Goal: Information Seeking & Learning: Check status

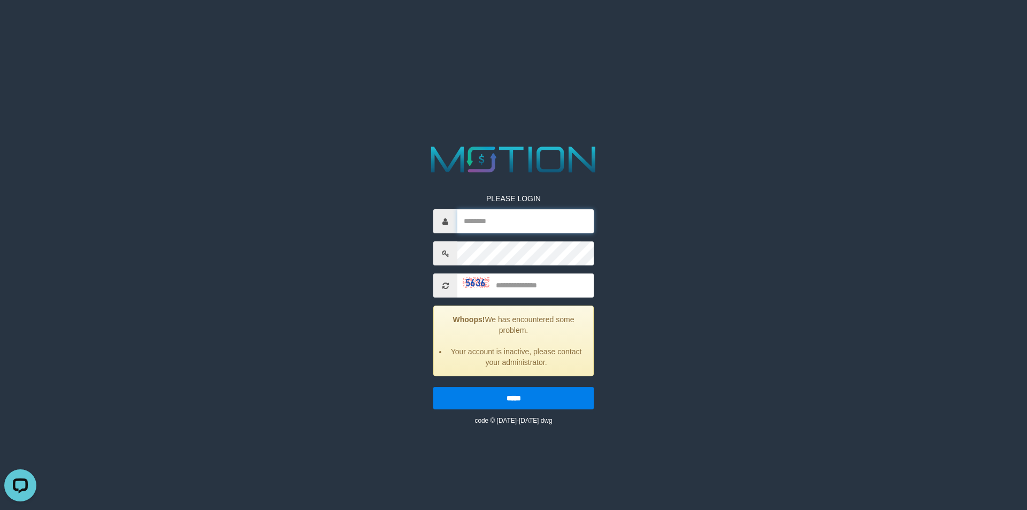
type input "**********"
click at [528, 285] on input "text" at bounding box center [525, 285] width 136 height 24
type input "****"
click at [433, 387] on input "*****" at bounding box center [513, 398] width 161 height 22
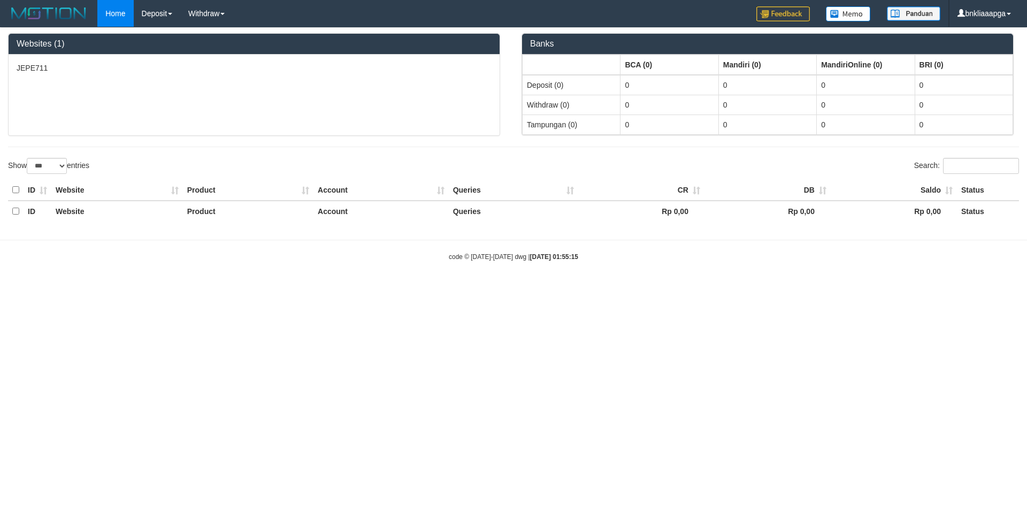
select select "***"
click at [166, 49] on link "PGA History" at bounding box center [176, 51] width 85 height 14
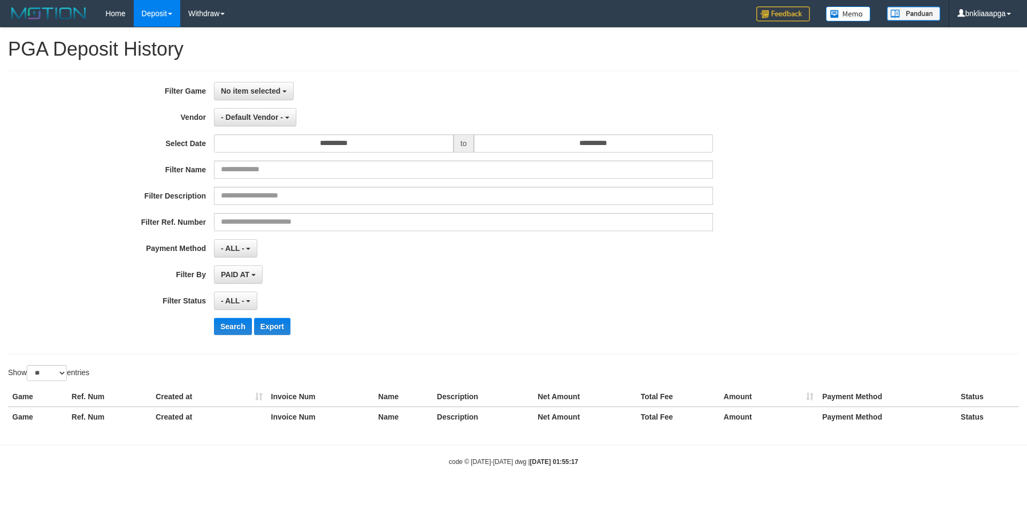
select select
select select "**"
click at [260, 89] on span "No item selected" at bounding box center [250, 91] width 59 height 9
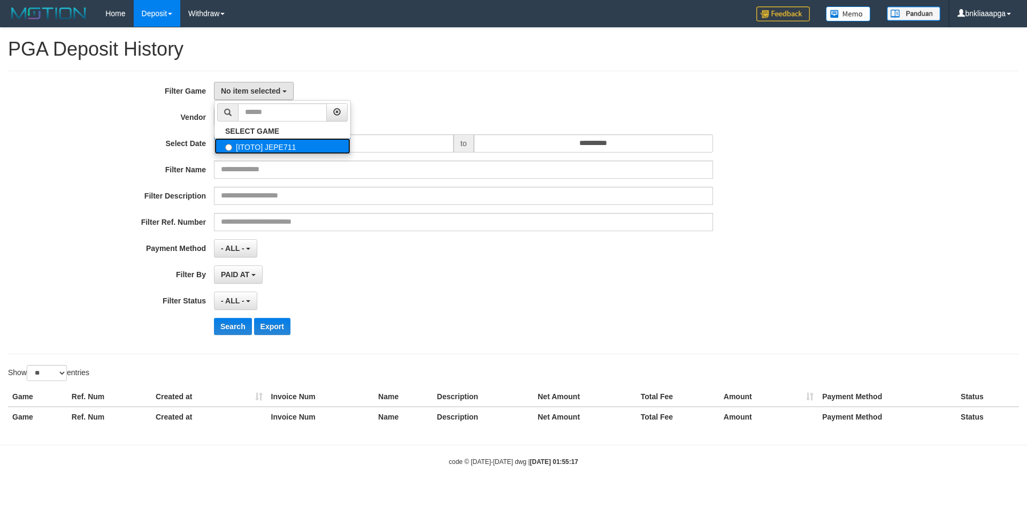
click at [276, 143] on label "[ITOTO] JEPE711" at bounding box center [283, 146] width 136 height 16
select select "****"
click at [270, 116] on span "- Default Vendor -" at bounding box center [252, 117] width 62 height 9
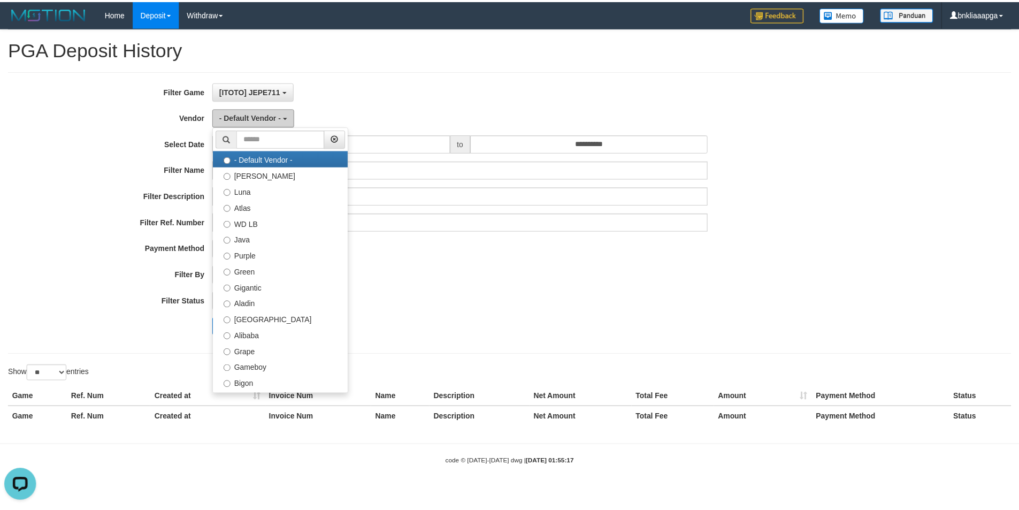
scroll to position [0, 0]
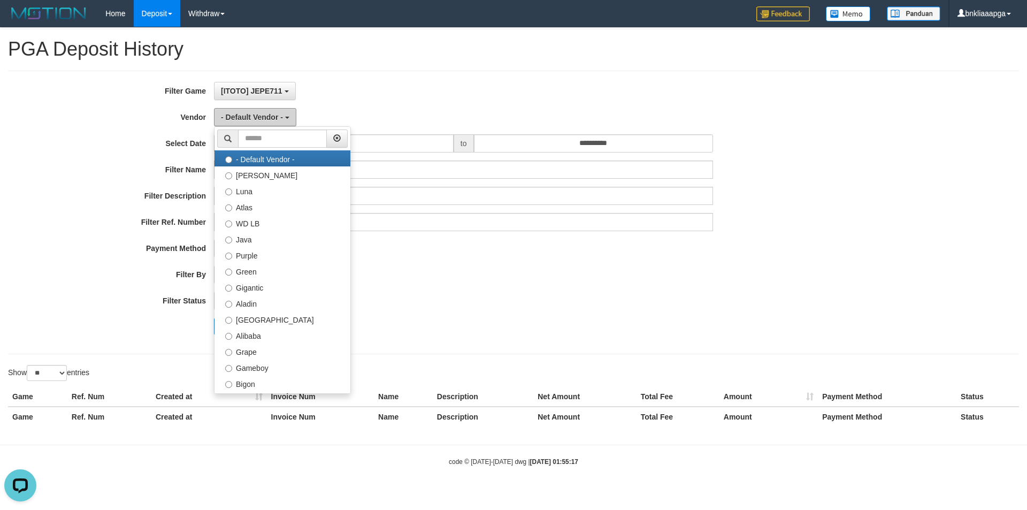
click at [270, 119] on span "- Default Vendor -" at bounding box center [252, 117] width 62 height 9
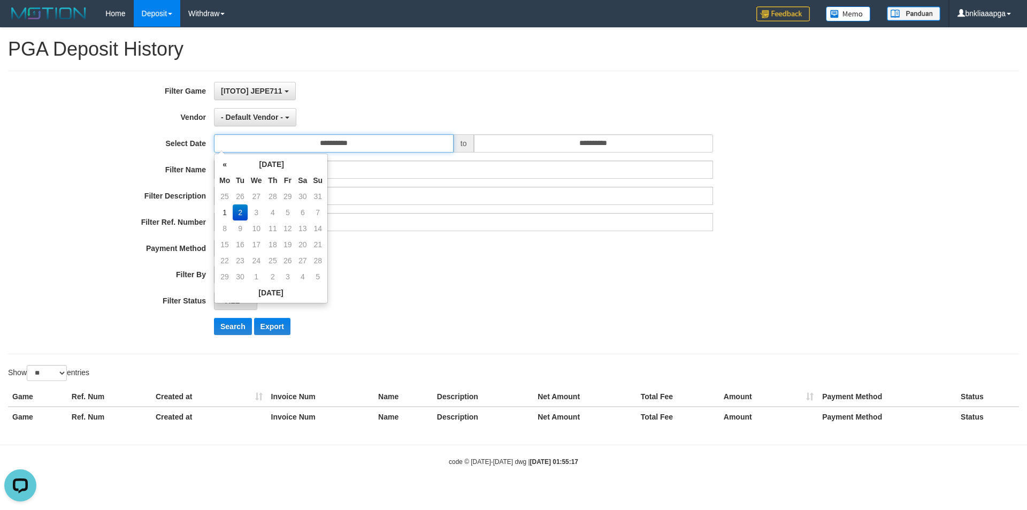
click at [334, 139] on input "**********" at bounding box center [334, 143] width 240 height 18
click at [233, 215] on td "2" at bounding box center [240, 212] width 15 height 16
click at [227, 213] on td "1" at bounding box center [225, 212] width 16 height 16
type input "**********"
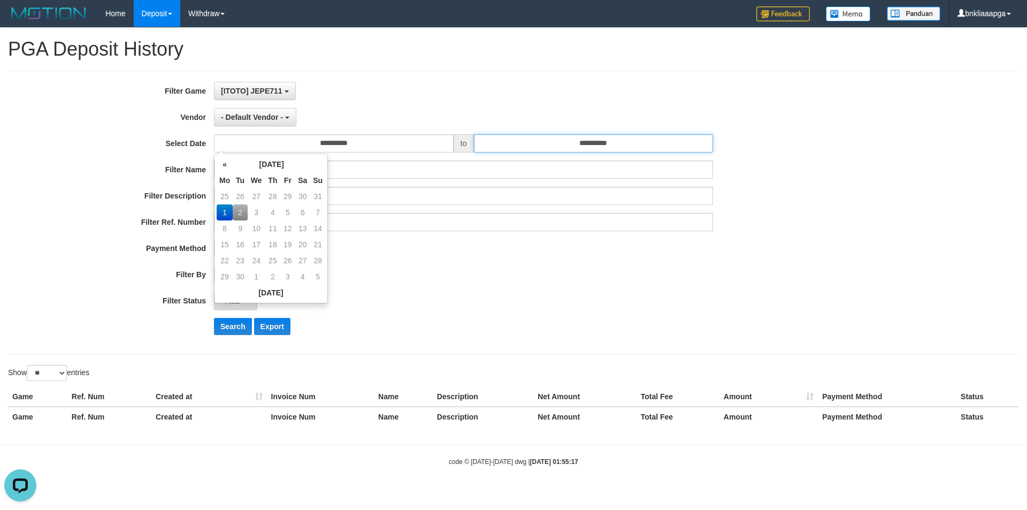
click at [614, 143] on input "**********" at bounding box center [594, 143] width 240 height 18
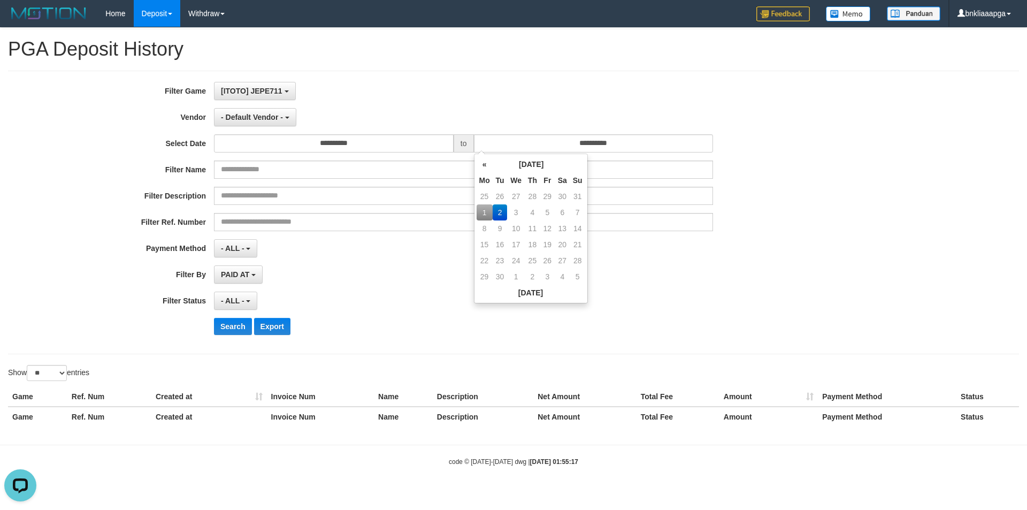
click at [483, 213] on td "1" at bounding box center [485, 212] width 16 height 16
type input "**********"
click at [483, 213] on td "1" at bounding box center [485, 212] width 16 height 16
click at [375, 286] on div "**********" at bounding box center [428, 212] width 856 height 261
click at [268, 116] on span "- Default Vendor -" at bounding box center [252, 117] width 62 height 9
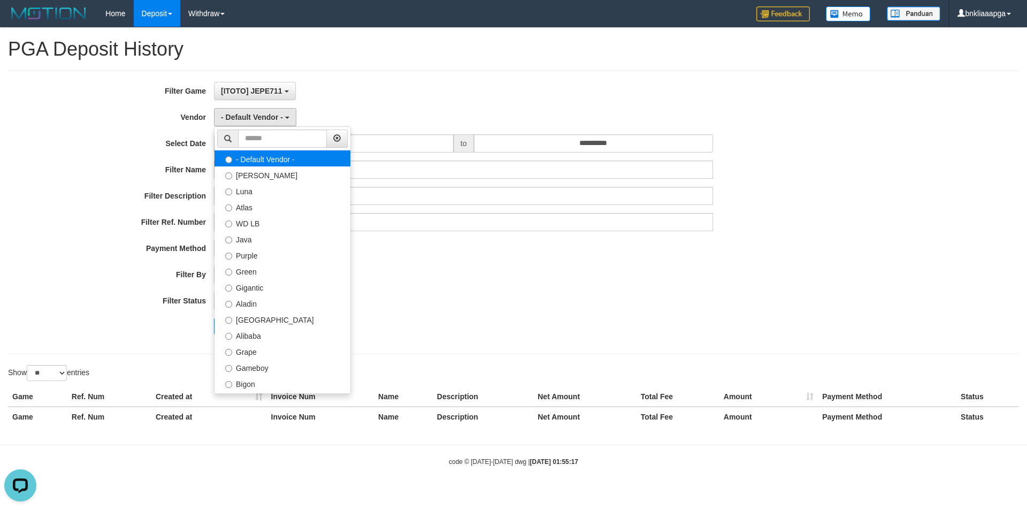
click at [246, 164] on label "- Default Vendor -" at bounding box center [283, 158] width 136 height 16
click at [242, 172] on label "Lucy" at bounding box center [283, 174] width 136 height 16
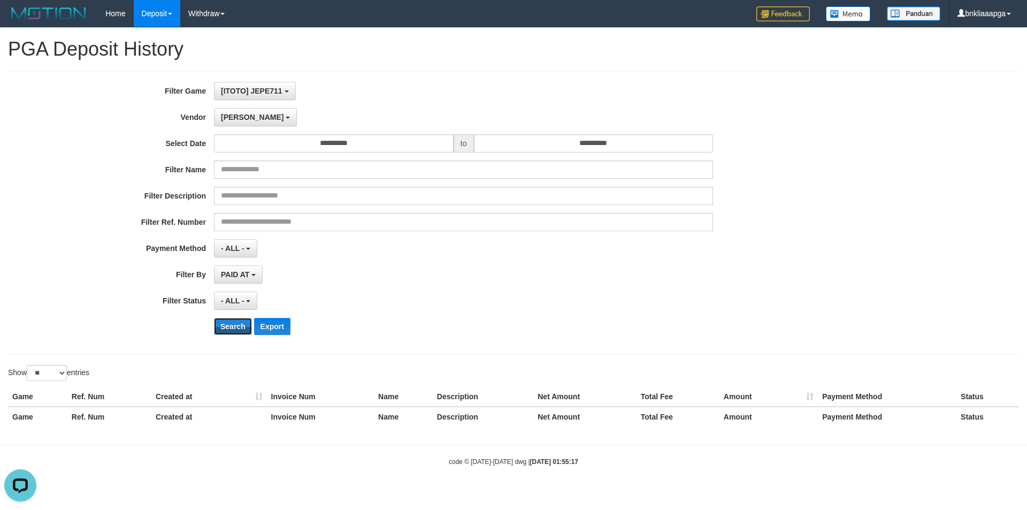
drag, startPoint x: 227, startPoint y: 319, endPoint x: 245, endPoint y: 213, distance: 107.0
click at [228, 318] on button "Search" at bounding box center [233, 326] width 38 height 17
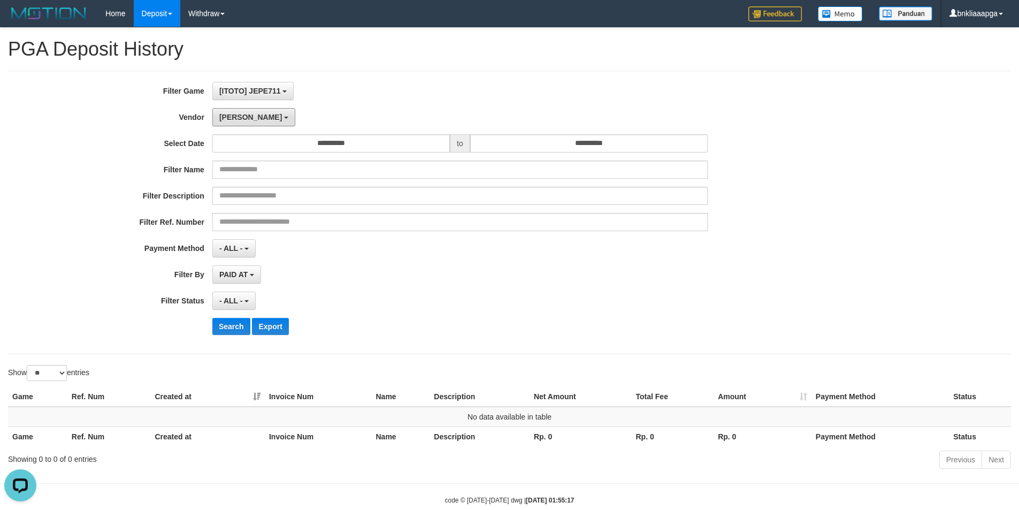
drag, startPoint x: 239, startPoint y: 116, endPoint x: 239, endPoint y: 128, distance: 11.8
click at [239, 116] on button "Lucy" at bounding box center [253, 117] width 83 height 18
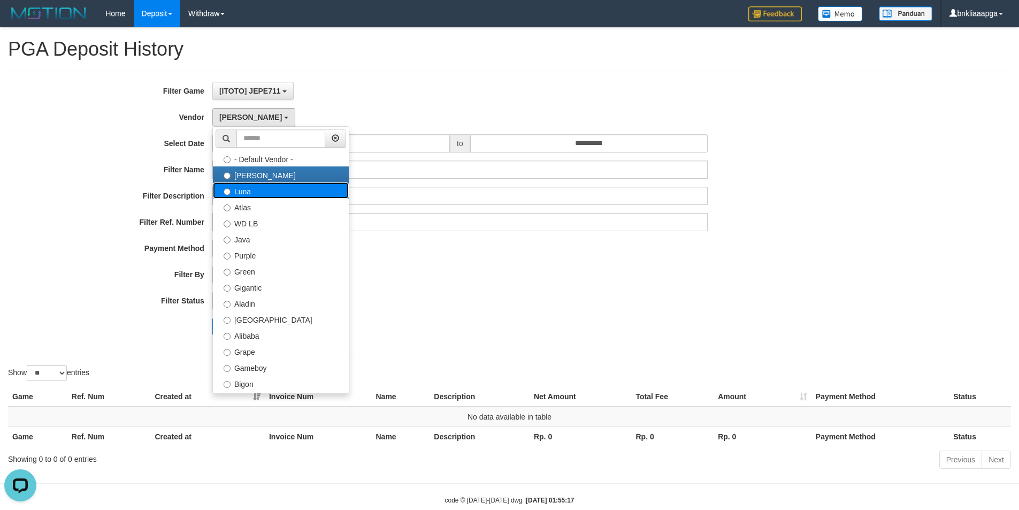
click at [250, 188] on label "Luna" at bounding box center [281, 190] width 136 height 16
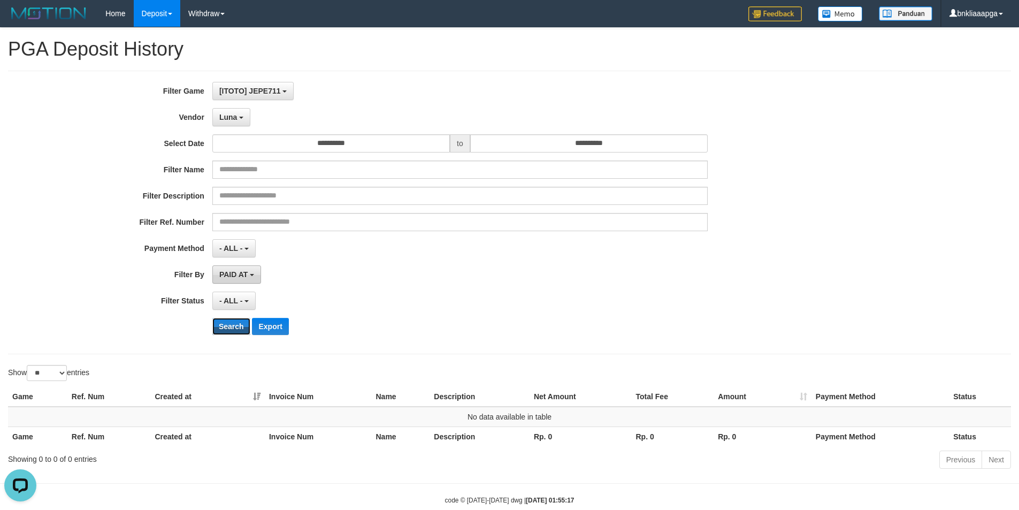
drag, startPoint x: 236, startPoint y: 325, endPoint x: 234, endPoint y: 269, distance: 56.2
click at [236, 323] on button "Search" at bounding box center [231, 326] width 38 height 17
click at [230, 108] on button "Luna" at bounding box center [231, 117] width 38 height 18
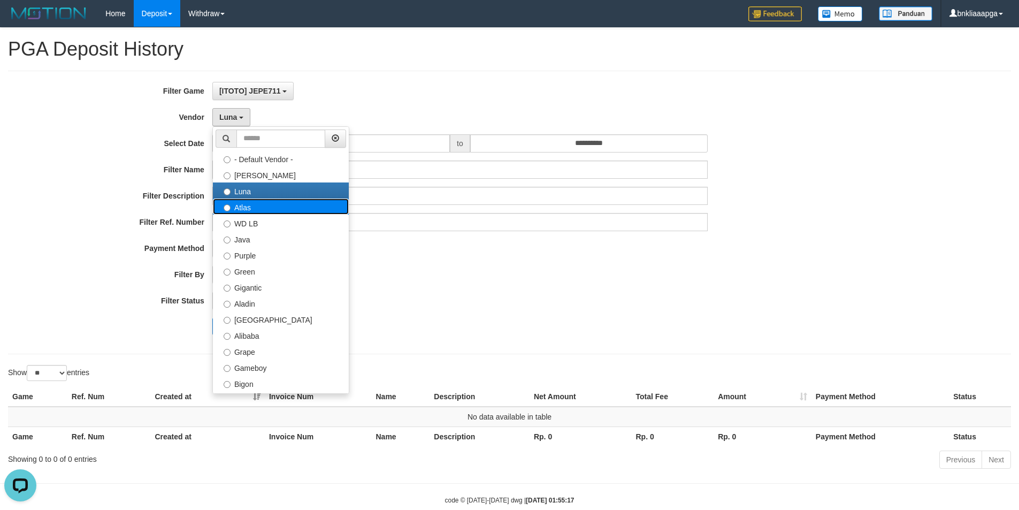
drag, startPoint x: 257, startPoint y: 210, endPoint x: 245, endPoint y: 304, distance: 94.4
click at [257, 212] on label "Atlas" at bounding box center [281, 207] width 136 height 16
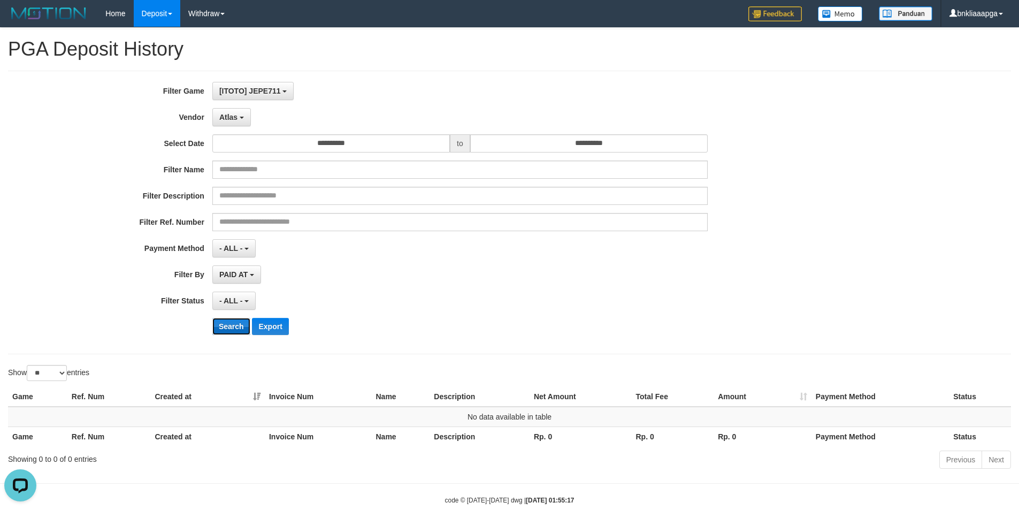
drag, startPoint x: 233, startPoint y: 329, endPoint x: 229, endPoint y: 316, distance: 13.0
click at [233, 328] on button "Search" at bounding box center [231, 326] width 38 height 17
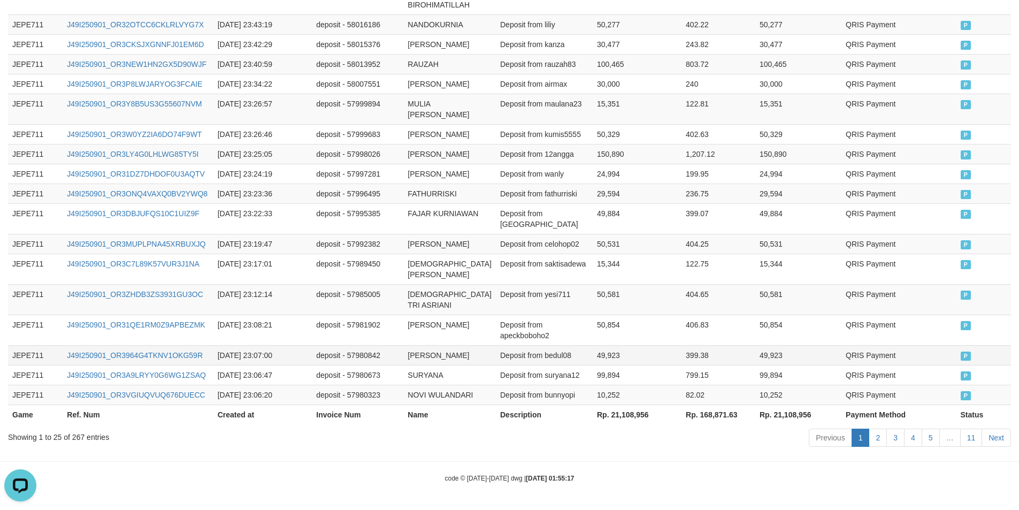
scroll to position [690, 0]
click at [77, 438] on div "Showing 1 to 25 of 267 entries" at bounding box center [212, 435] width 409 height 15
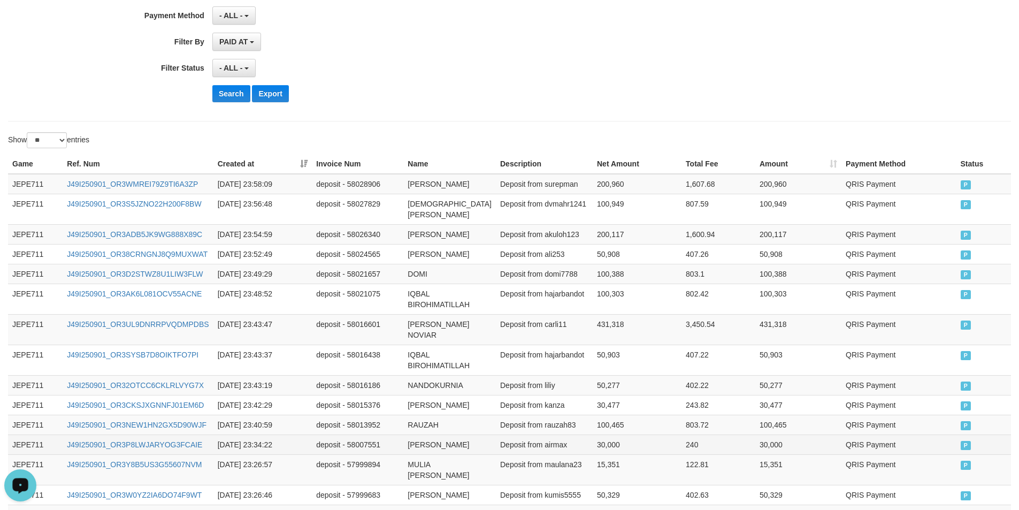
scroll to position [0, 0]
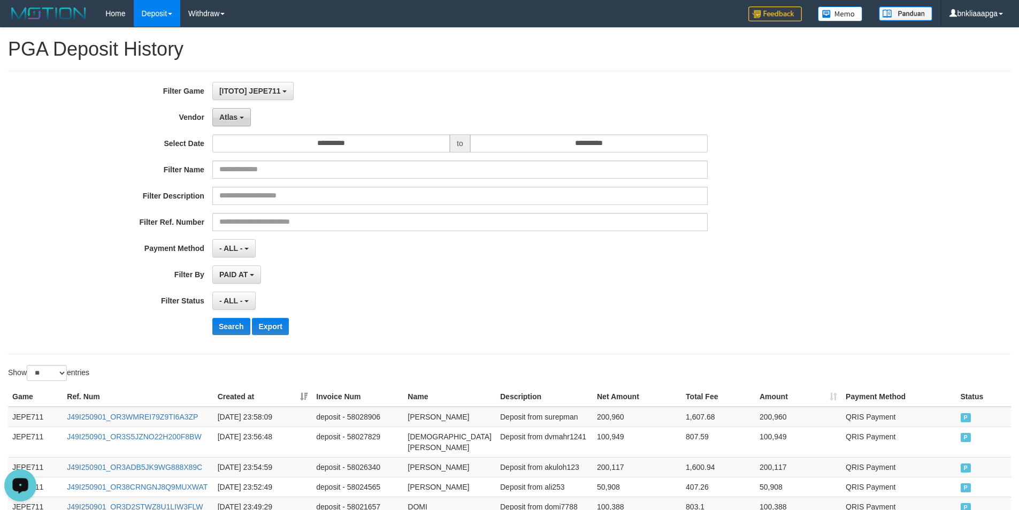
click at [248, 118] on button "Atlas" at bounding box center [231, 117] width 39 height 18
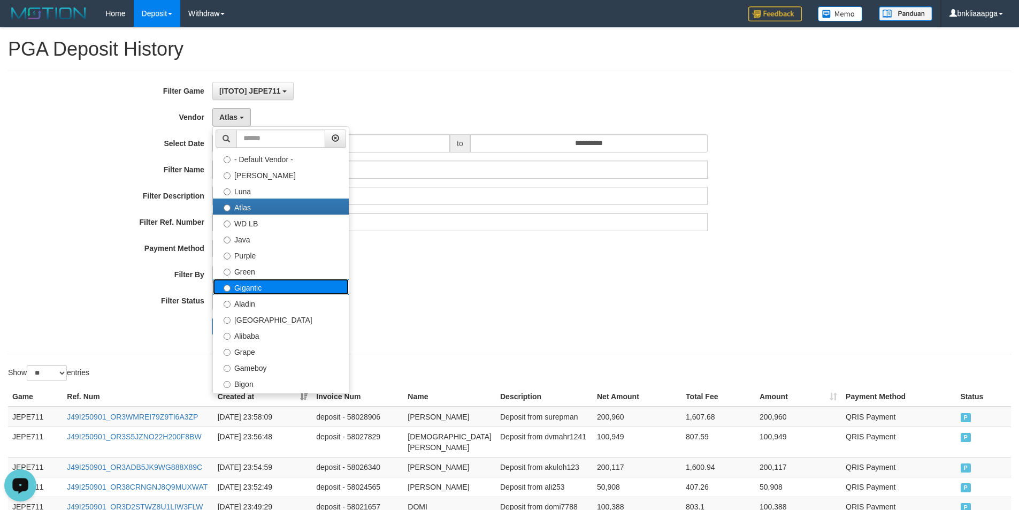
click at [266, 289] on label "Gigantic" at bounding box center [281, 287] width 136 height 16
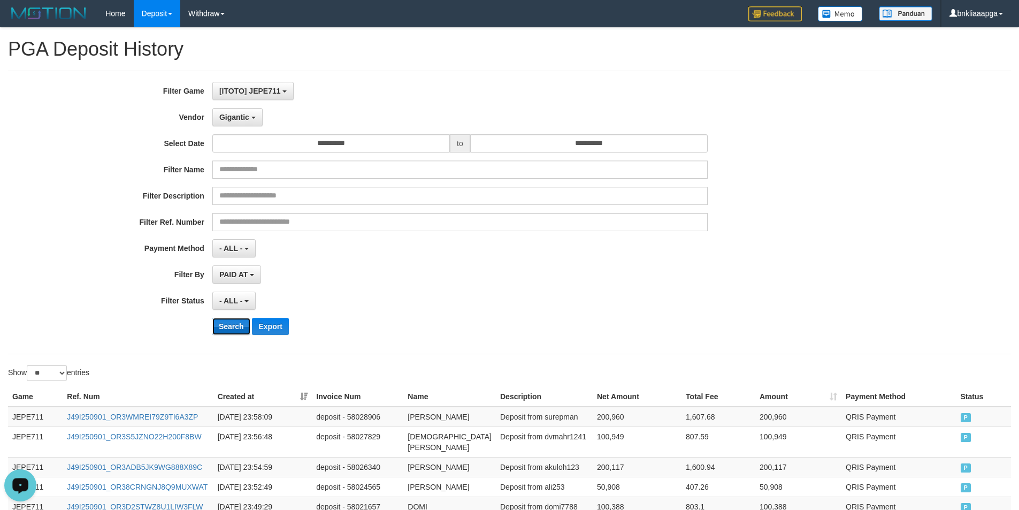
click at [230, 327] on button "Search" at bounding box center [231, 326] width 38 height 17
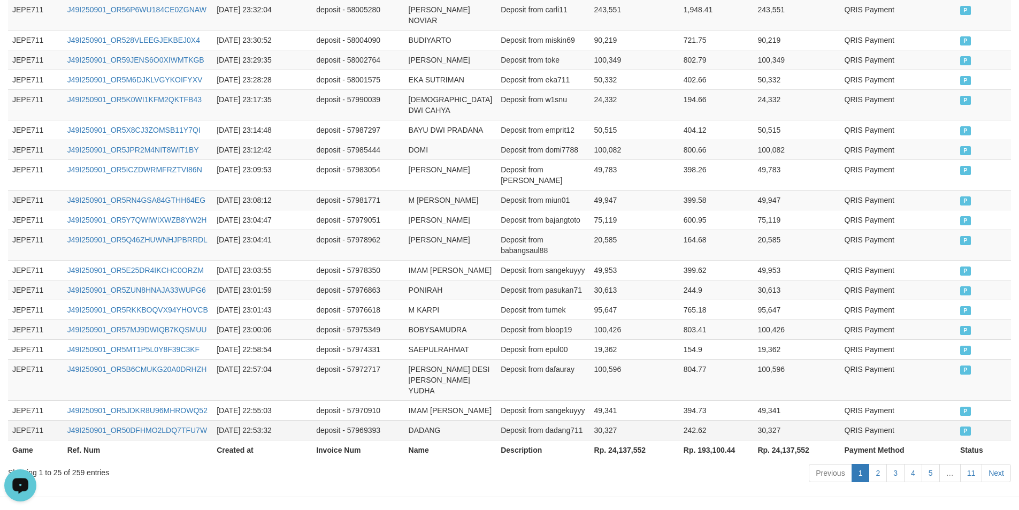
scroll to position [636, 0]
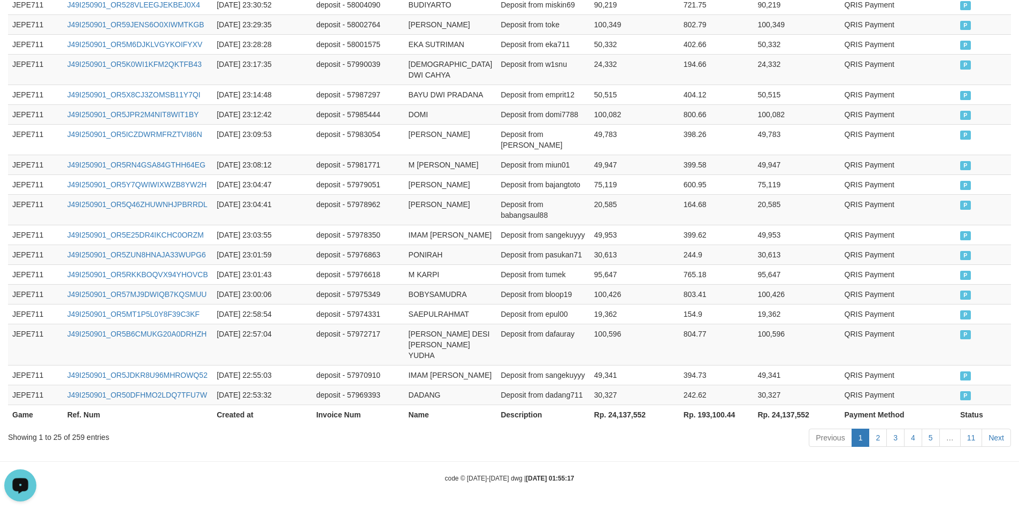
click at [71, 439] on div "Showing 1 to 25 of 259 entries" at bounding box center [212, 435] width 409 height 15
click at [86, 436] on div "Showing 1 to 25 of 259 entries" at bounding box center [212, 435] width 409 height 15
click at [78, 436] on div "Showing 1 to 25 of 259 entries" at bounding box center [212, 435] width 409 height 15
copy div "259"
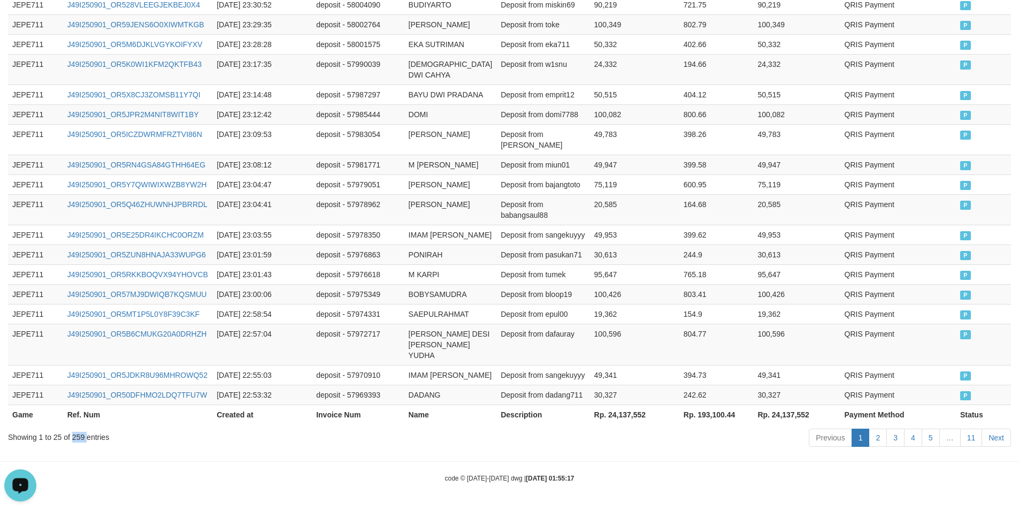
drag, startPoint x: 78, startPoint y: 436, endPoint x: 135, endPoint y: 430, distance: 58.1
click at [79, 435] on div "Showing 1 to 25 of 259 entries" at bounding box center [212, 435] width 409 height 15
copy div "259"
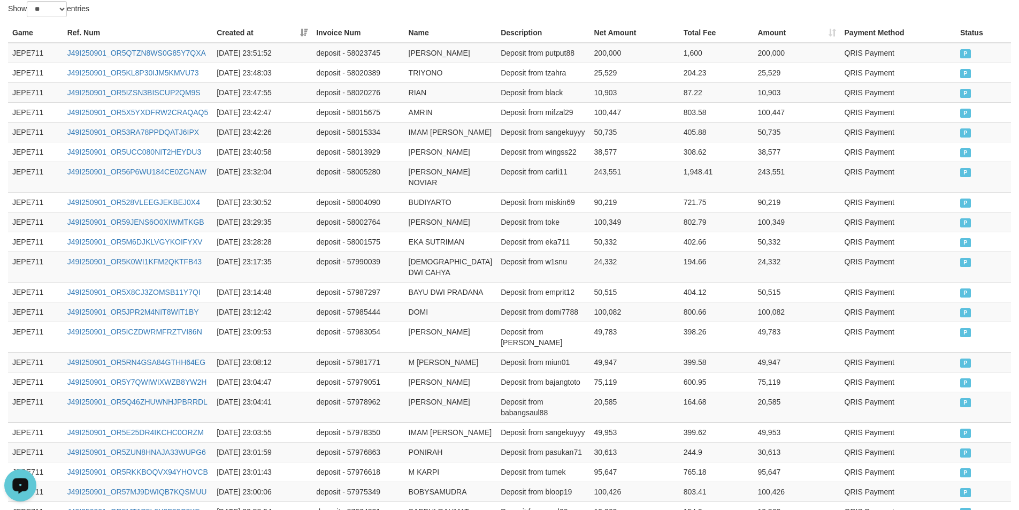
scroll to position [0, 0]
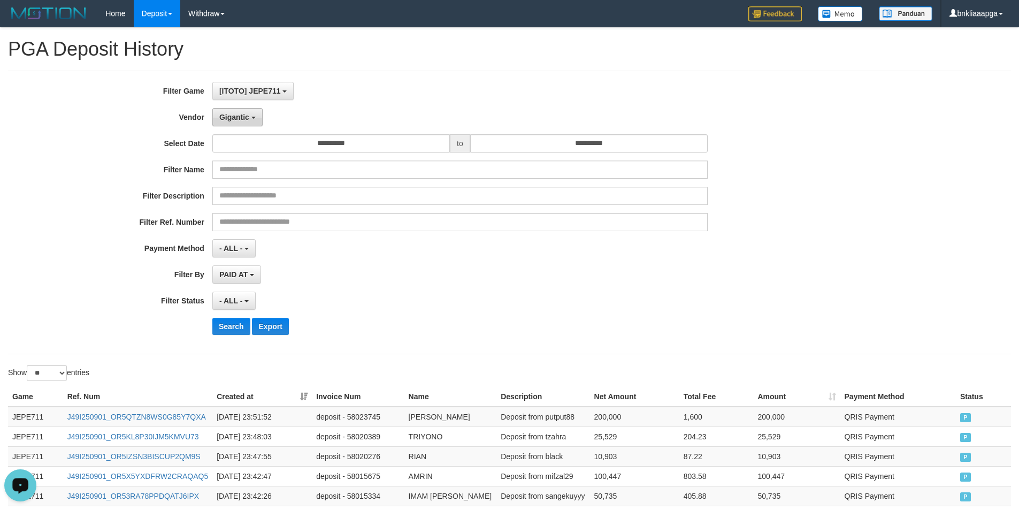
click at [218, 117] on button "Gigantic" at bounding box center [237, 117] width 50 height 18
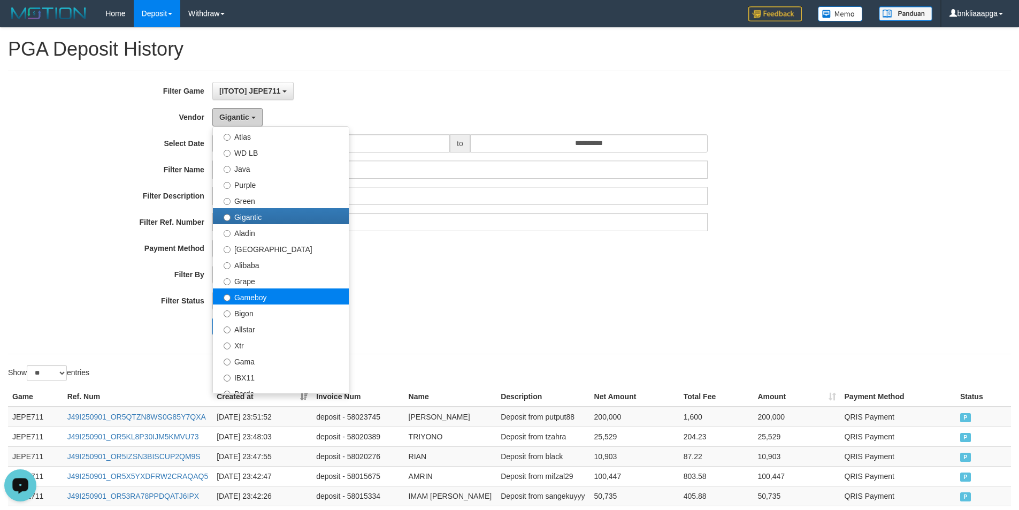
scroll to position [107, 0]
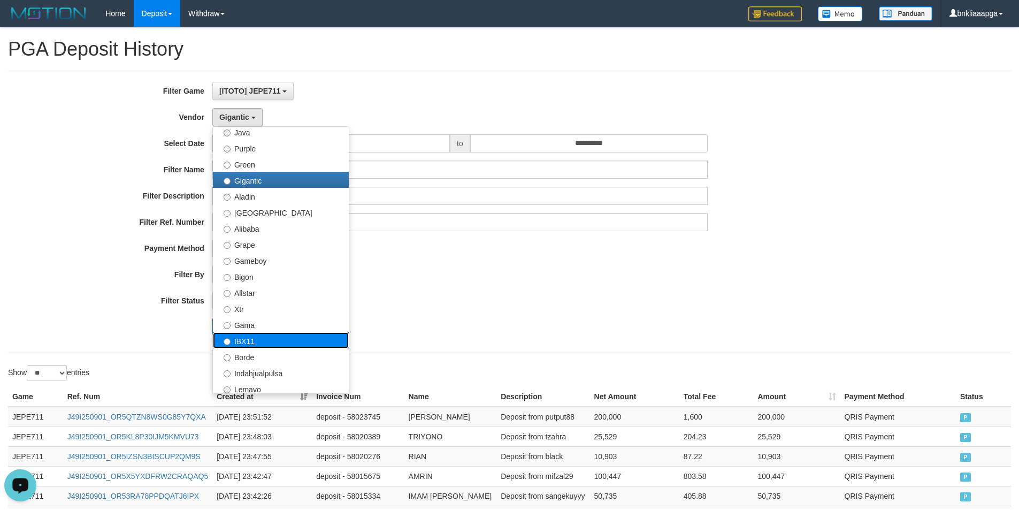
click at [262, 336] on label "IBX11" at bounding box center [281, 340] width 136 height 16
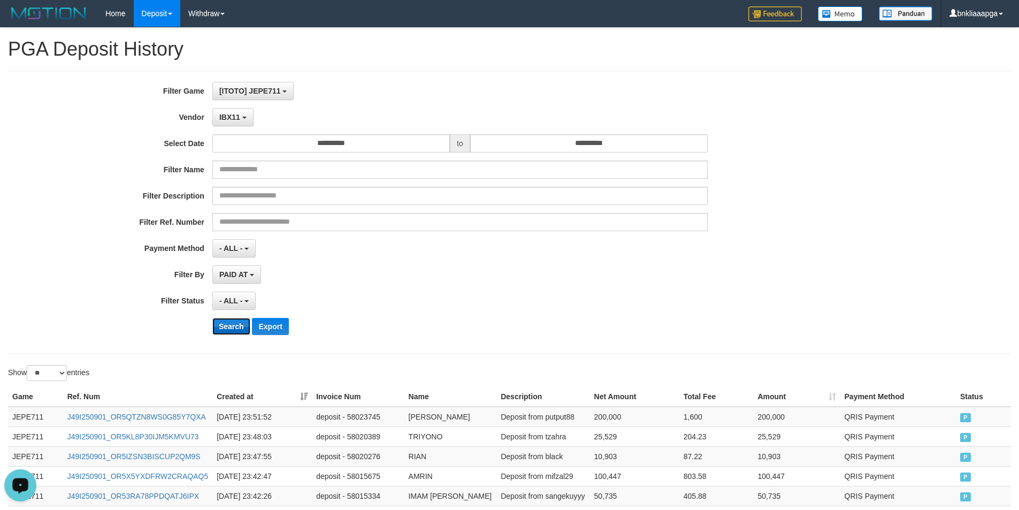
click at [236, 325] on button "Search" at bounding box center [231, 326] width 38 height 17
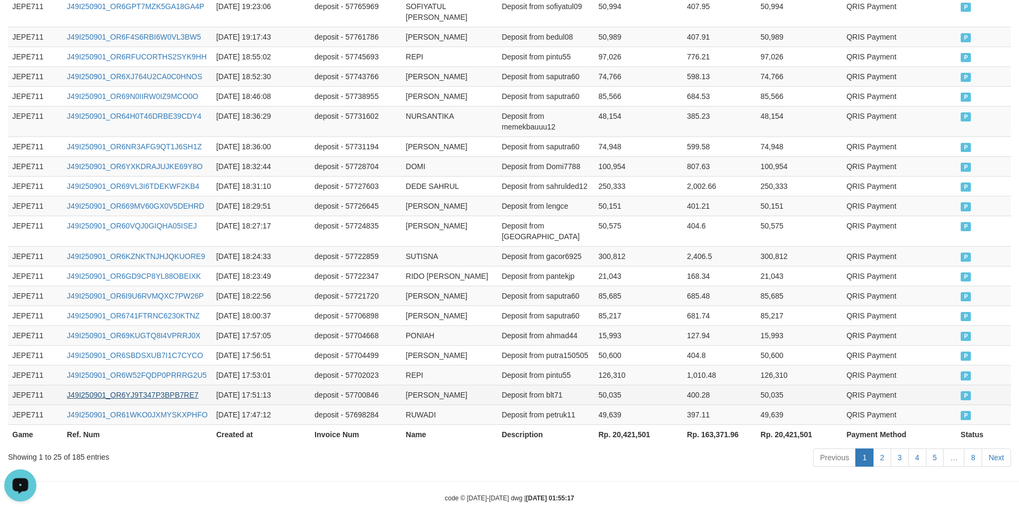
scroll to position [561, 0]
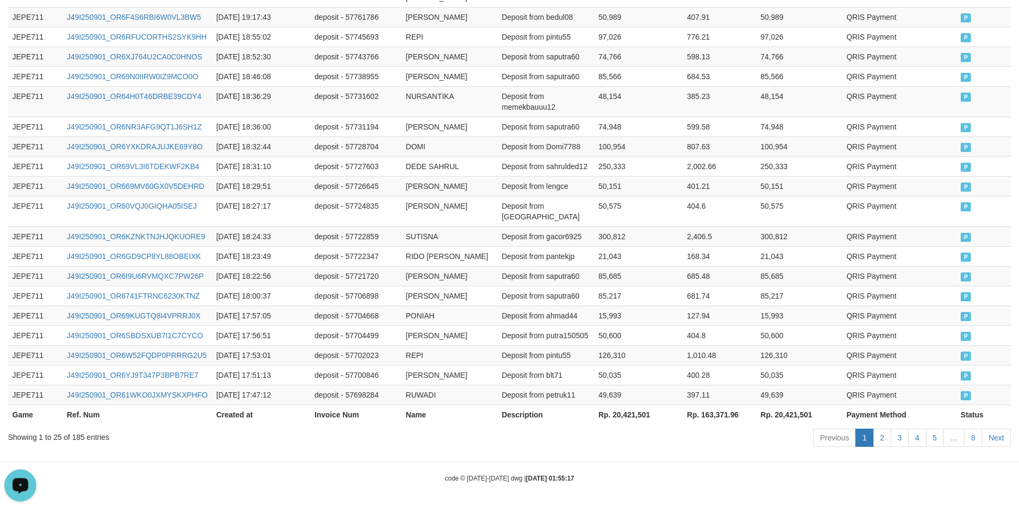
click at [85, 436] on div "Showing 1 to 25 of 185 entries" at bounding box center [212, 435] width 409 height 15
click at [83, 436] on div "Showing 1 to 25 of 185 entries" at bounding box center [212, 435] width 409 height 15
click at [81, 436] on div "Showing 1 to 25 of 185 entries" at bounding box center [212, 435] width 409 height 15
copy div "185"
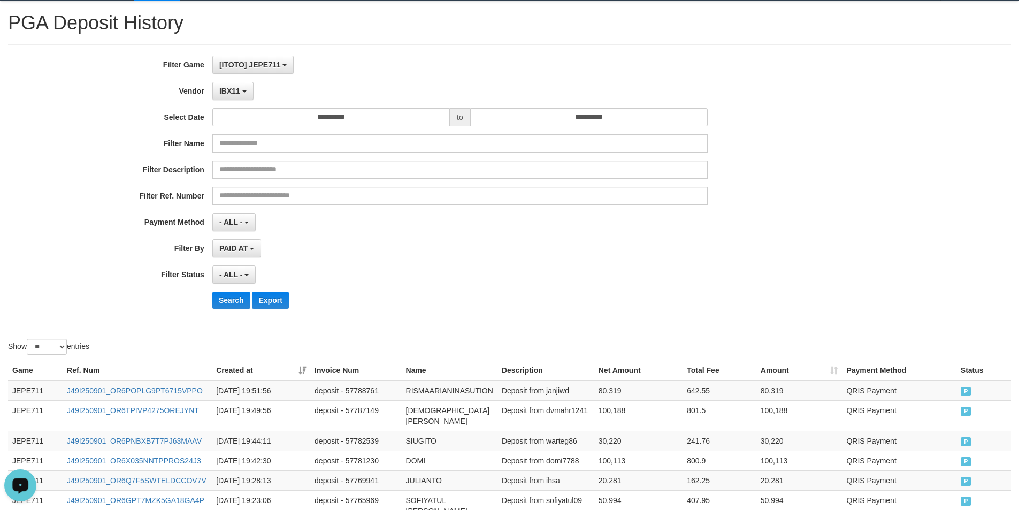
scroll to position [0, 0]
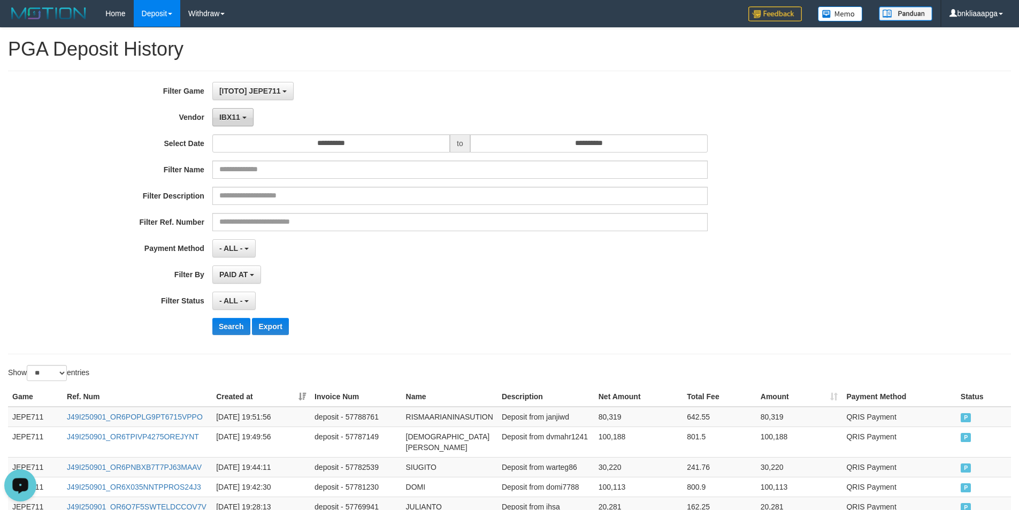
click at [242, 118] on b "button" at bounding box center [244, 118] width 4 height 2
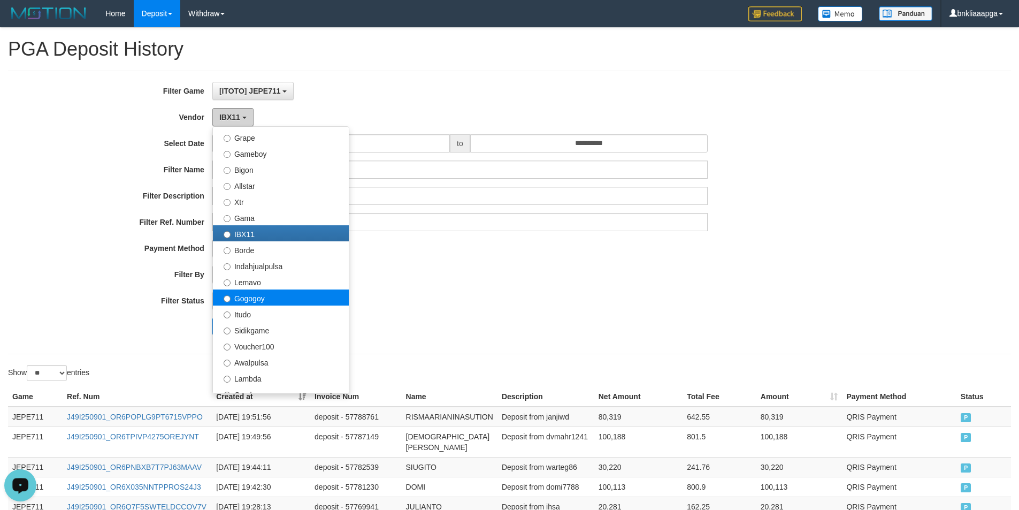
scroll to position [321, 0]
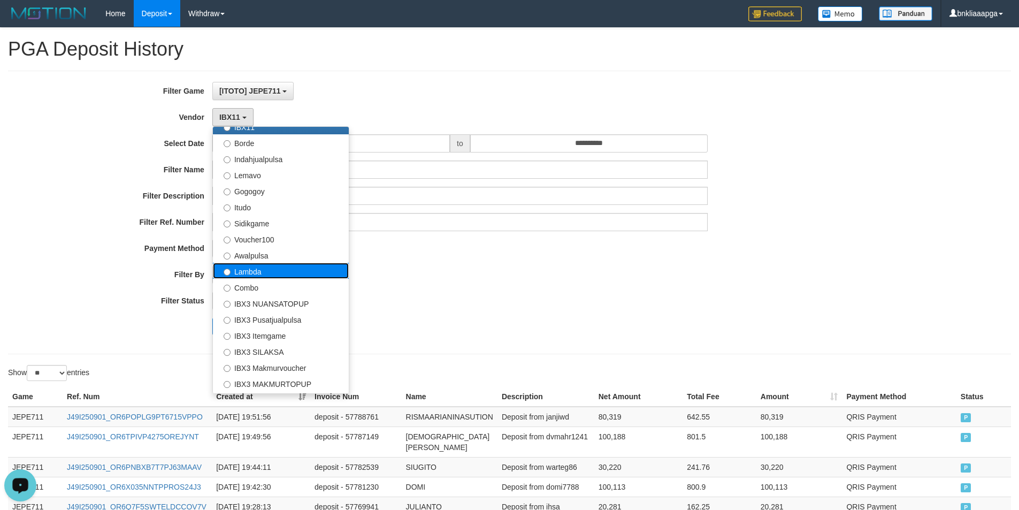
click at [304, 272] on label "Lambda" at bounding box center [281, 271] width 136 height 16
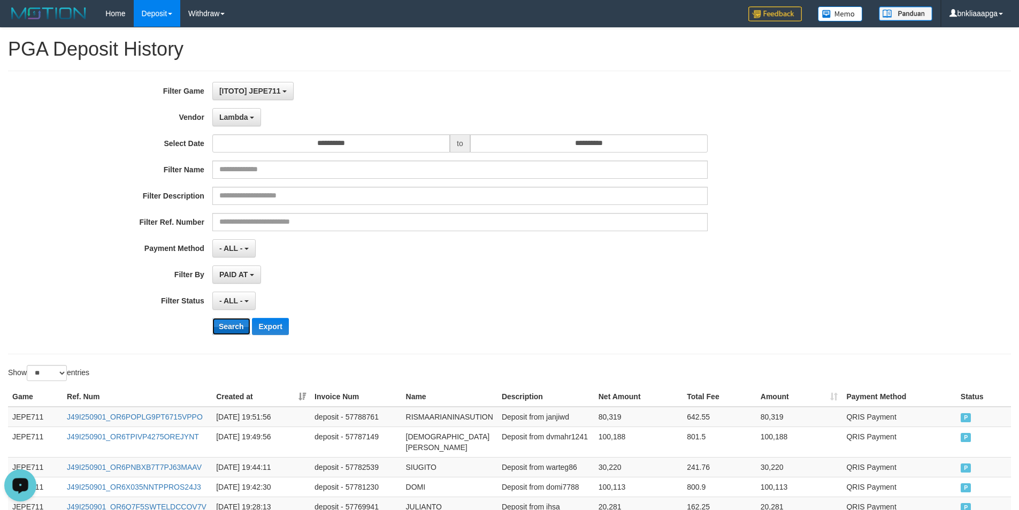
click at [236, 329] on button "Search" at bounding box center [231, 326] width 38 height 17
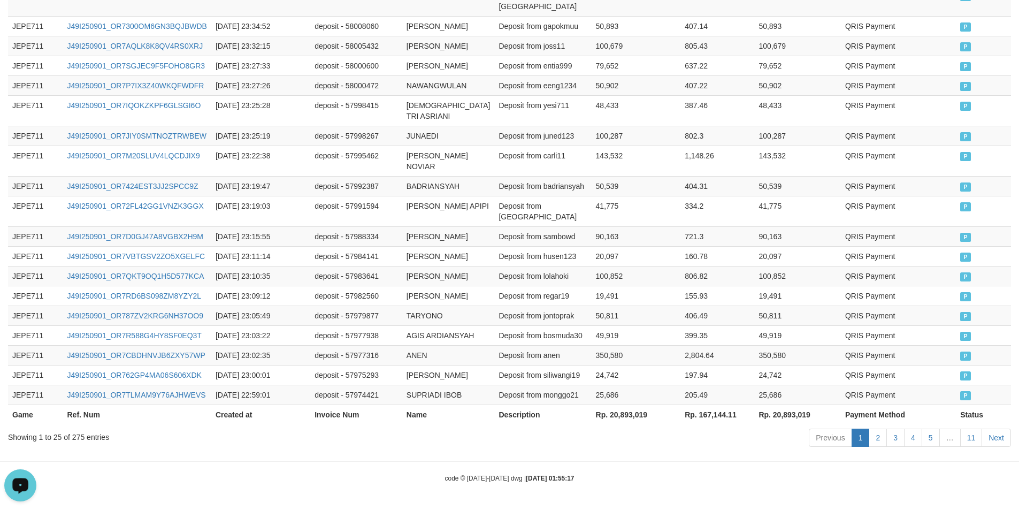
scroll to position [668, 0]
click at [76, 439] on div "Showing 1 to 25 of 275 entries" at bounding box center [212, 435] width 409 height 15
copy div "275"
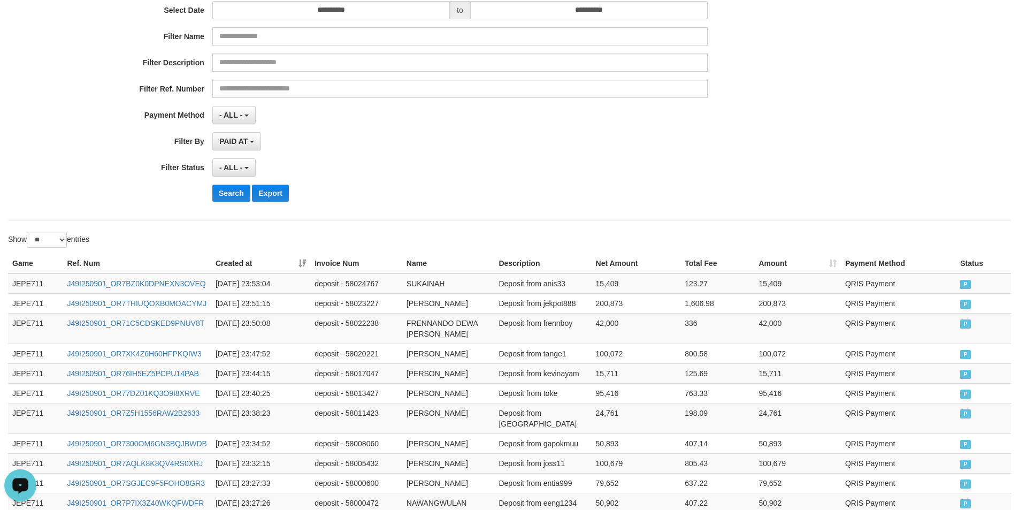
scroll to position [0, 0]
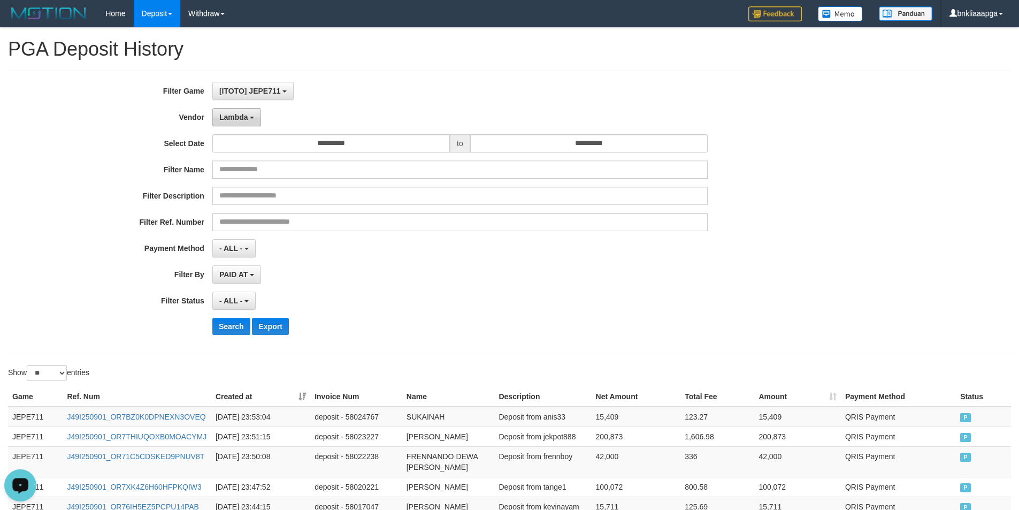
click at [241, 123] on button "Lambda" at bounding box center [236, 117] width 49 height 18
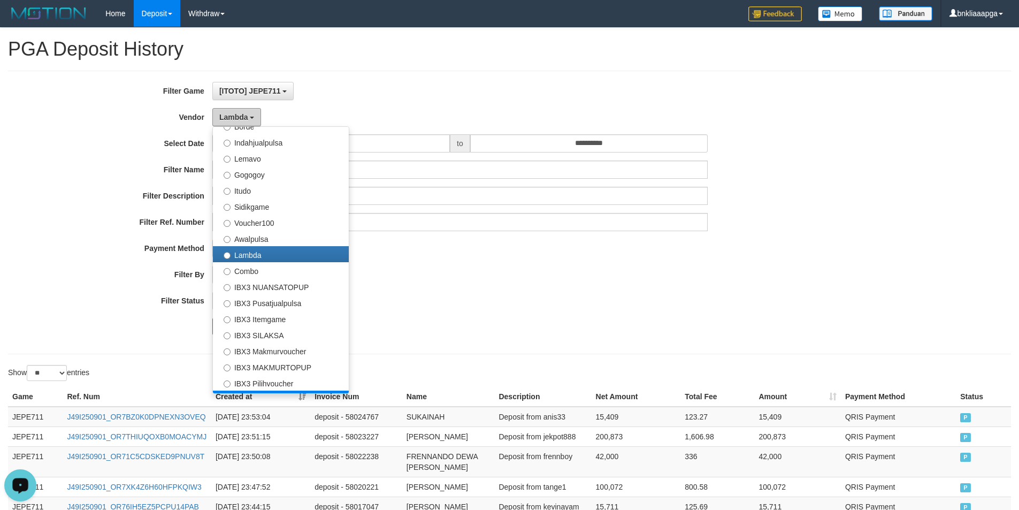
scroll to position [351, 0]
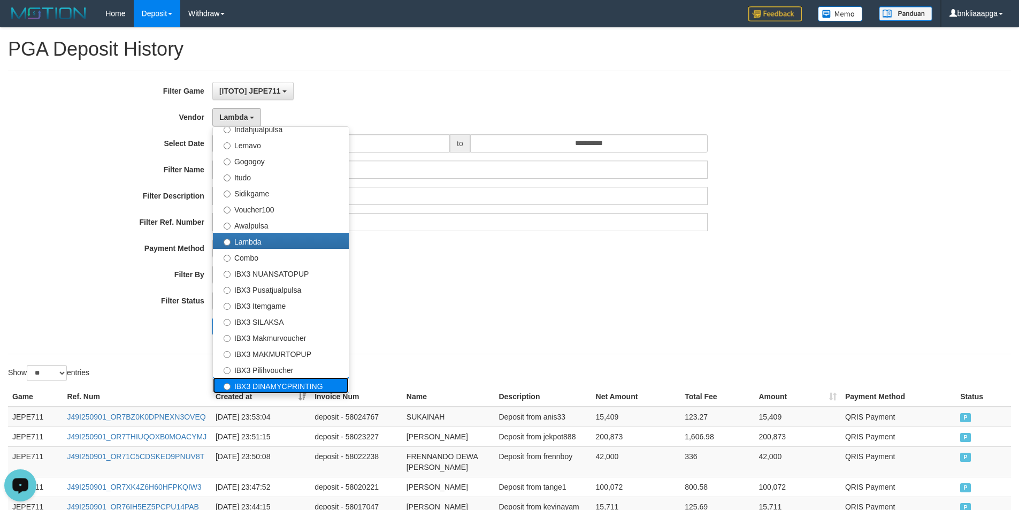
click at [268, 383] on label "IBX3 DINAMYCPRINTING" at bounding box center [281, 385] width 136 height 16
select select "**********"
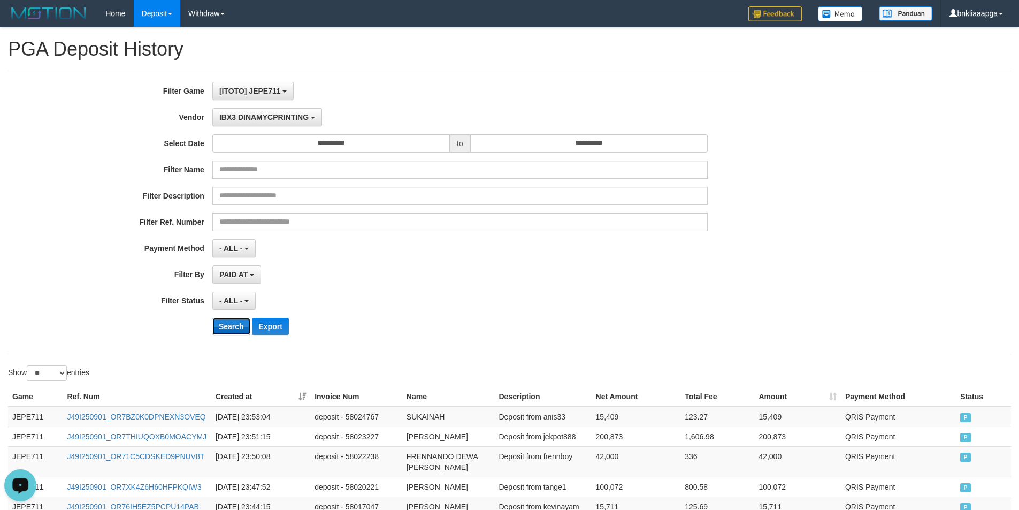
click at [225, 331] on button "Search" at bounding box center [231, 326] width 38 height 17
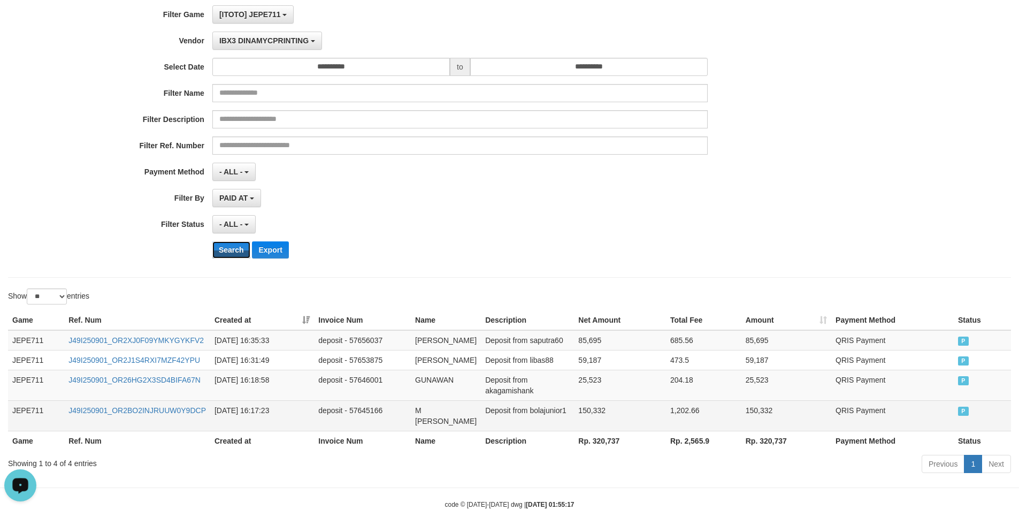
scroll to position [124, 0]
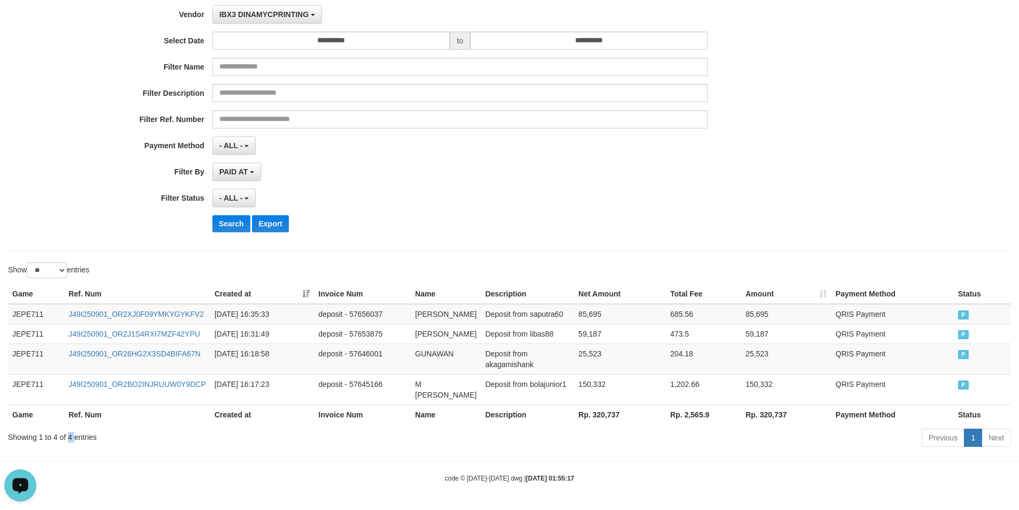
drag, startPoint x: 74, startPoint y: 437, endPoint x: 67, endPoint y: 438, distance: 6.4
click at [67, 438] on div "Showing 1 to 4 of 4 entries" at bounding box center [212, 435] width 409 height 15
copy div "4"
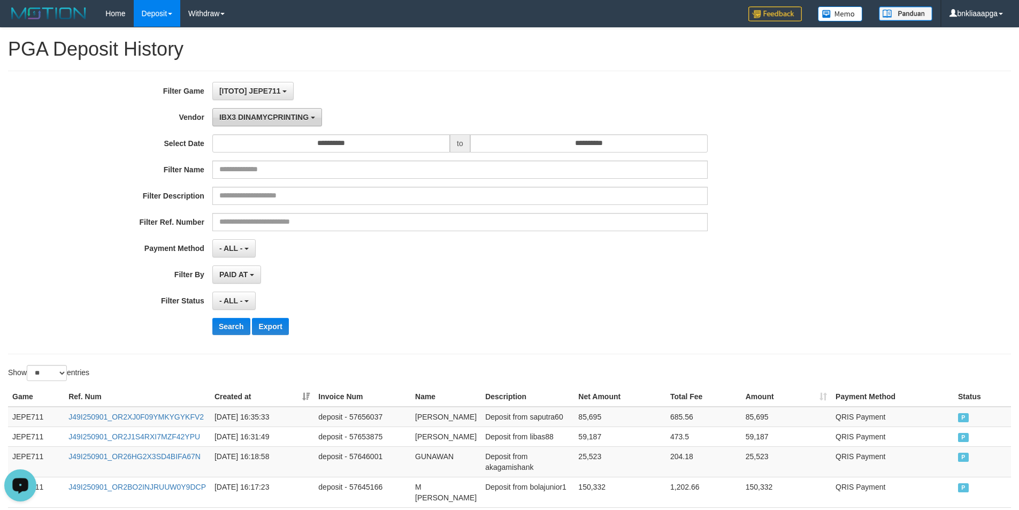
click at [263, 110] on button "IBX3 DINAMYCPRINTING" at bounding box center [267, 117] width 110 height 18
click at [278, 123] on button "- Default Vendor -" at bounding box center [253, 117] width 82 height 18
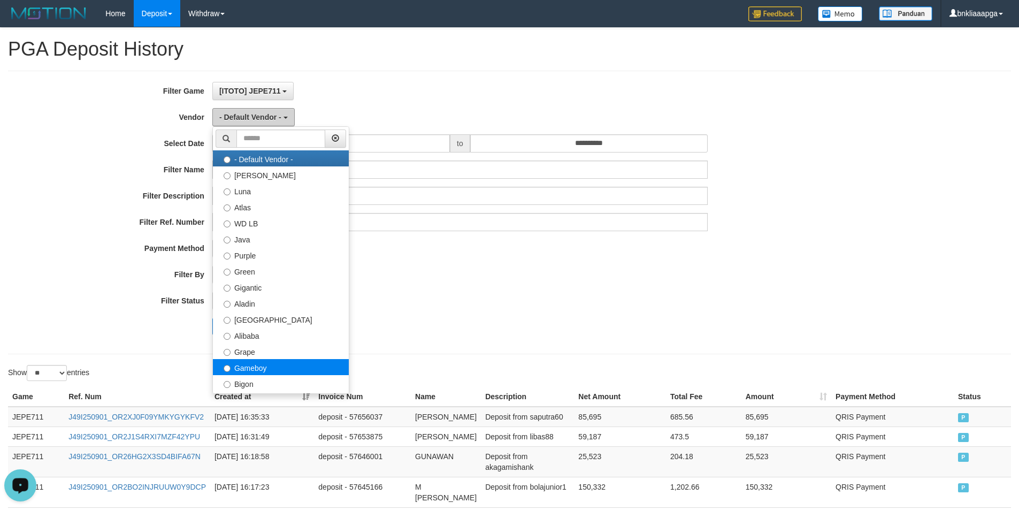
scroll to position [351, 0]
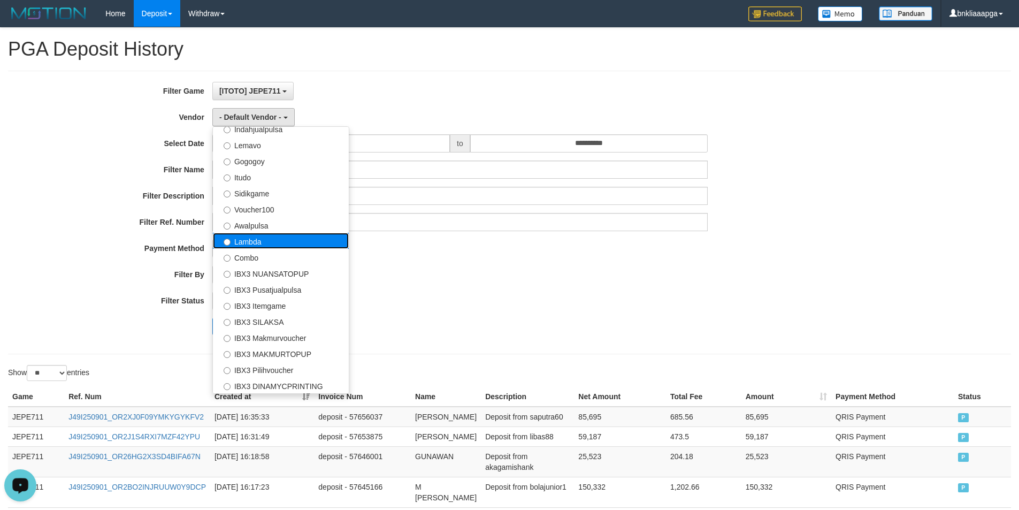
click at [272, 245] on label "Lambda" at bounding box center [281, 241] width 136 height 16
select select "**********"
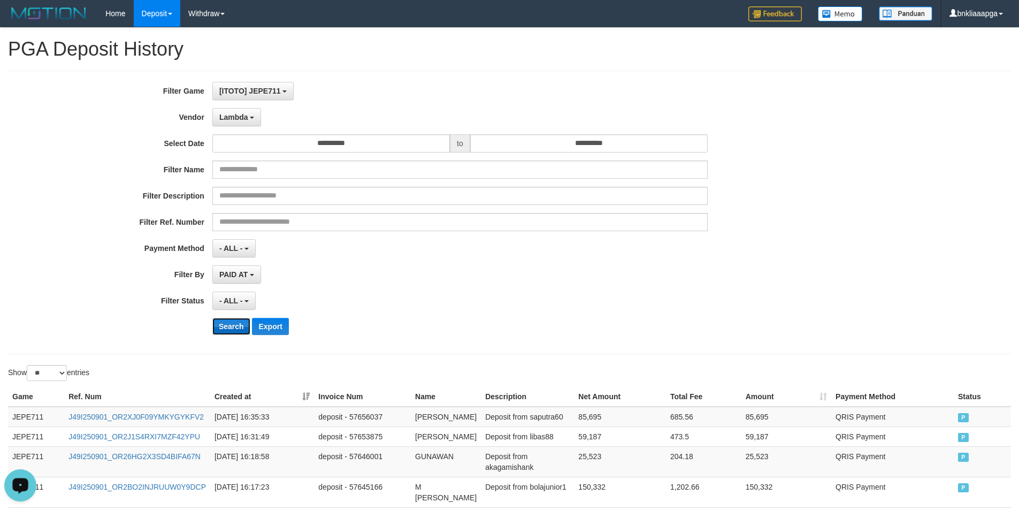
click at [231, 327] on button "Search" at bounding box center [231, 326] width 38 height 17
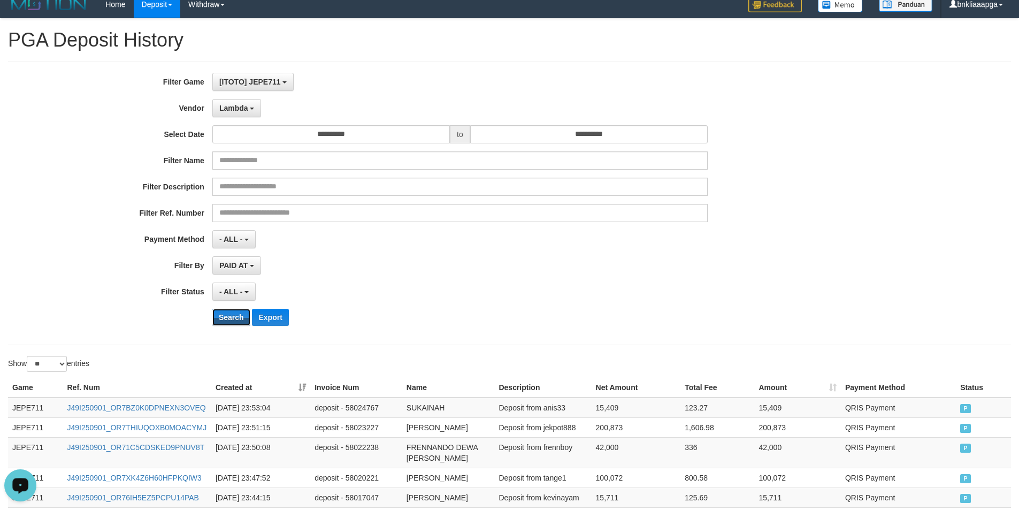
scroll to position [0, 0]
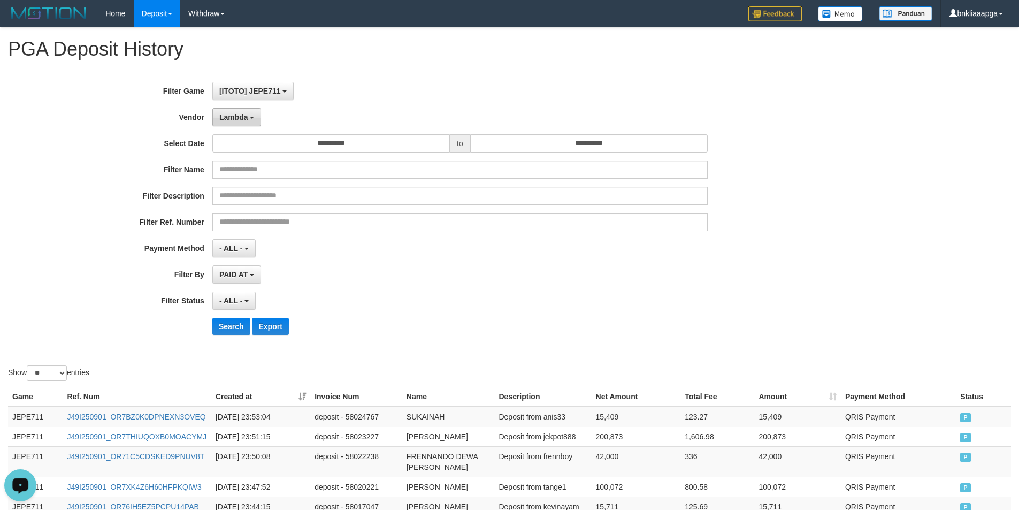
click at [245, 115] on span "Lambda" at bounding box center [233, 117] width 29 height 9
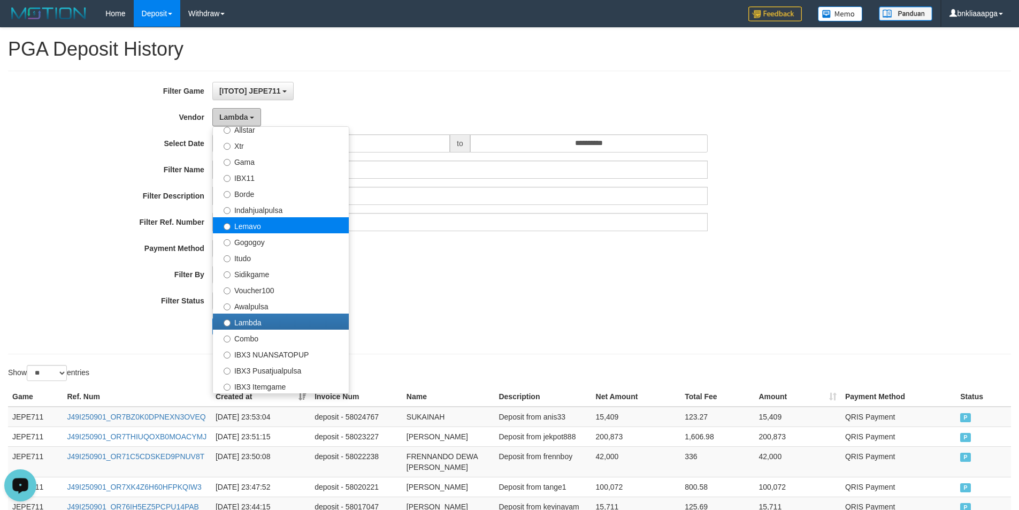
scroll to position [244, 0]
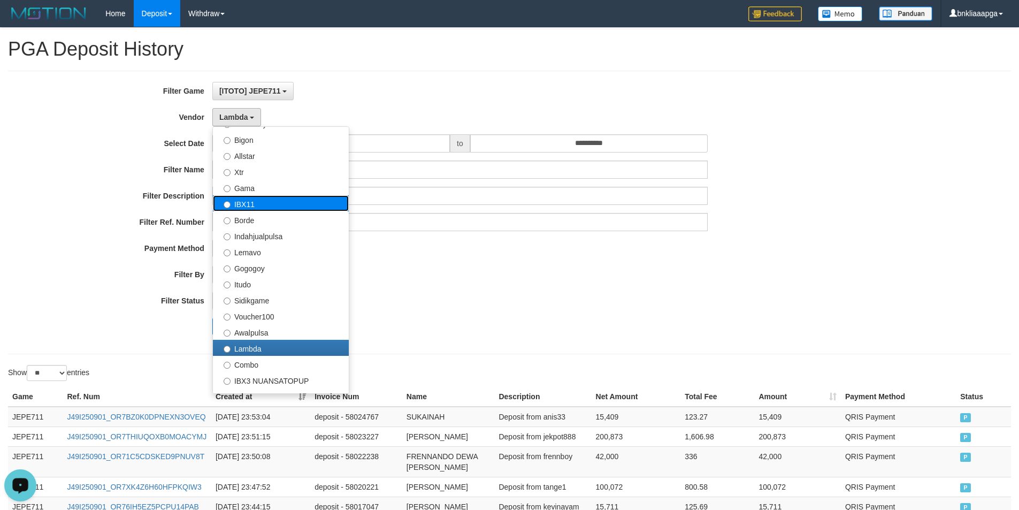
click at [258, 203] on label "IBX11" at bounding box center [281, 203] width 136 height 16
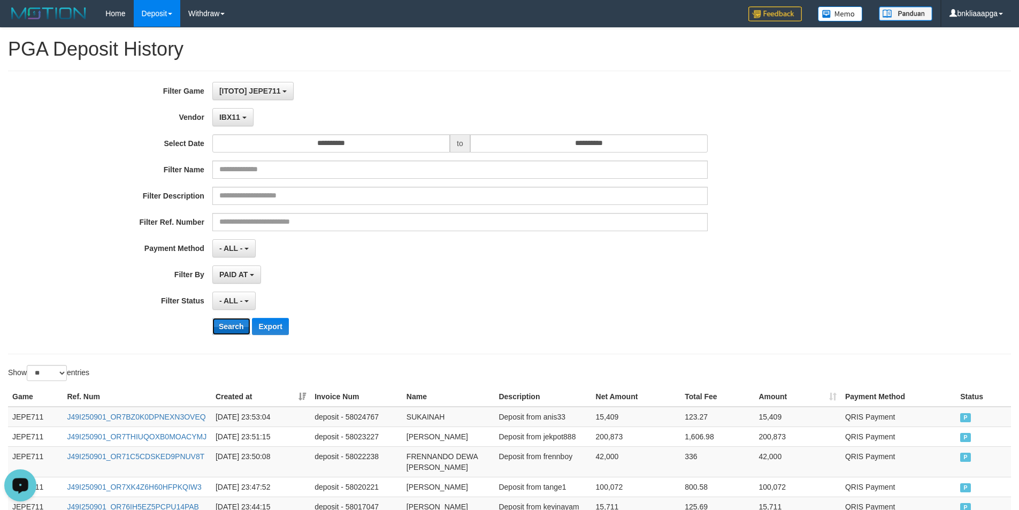
click at [220, 327] on button "Search" at bounding box center [231, 326] width 38 height 17
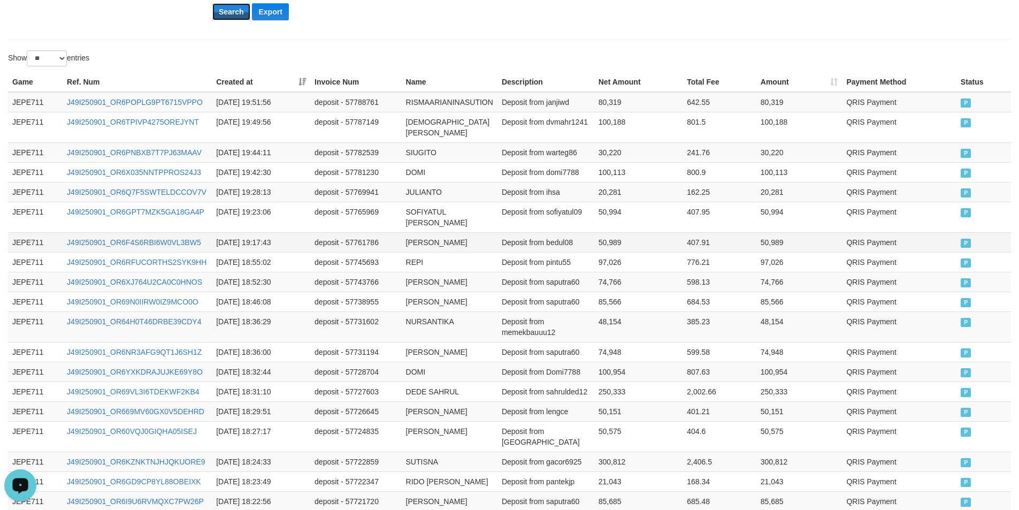
scroll to position [0, 0]
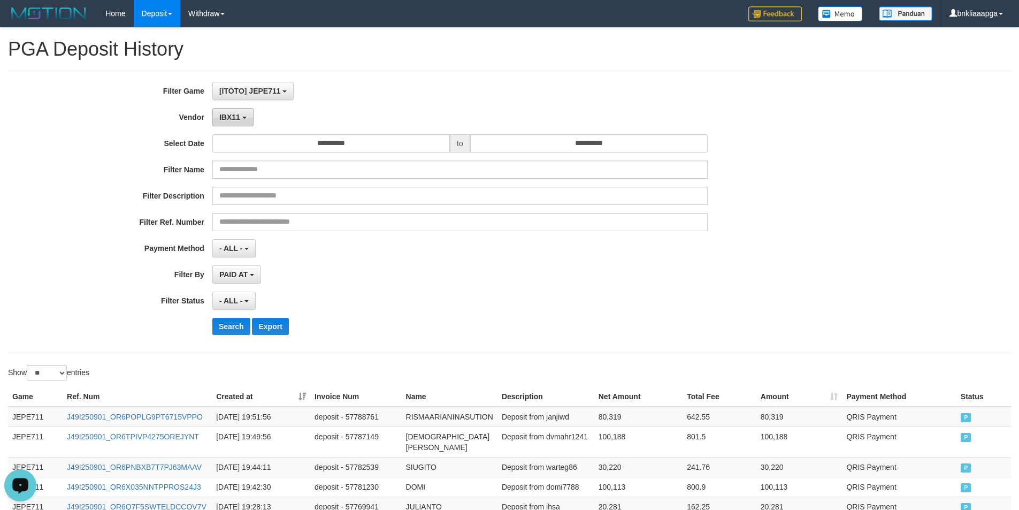
click at [228, 118] on span "IBX11" at bounding box center [229, 117] width 21 height 9
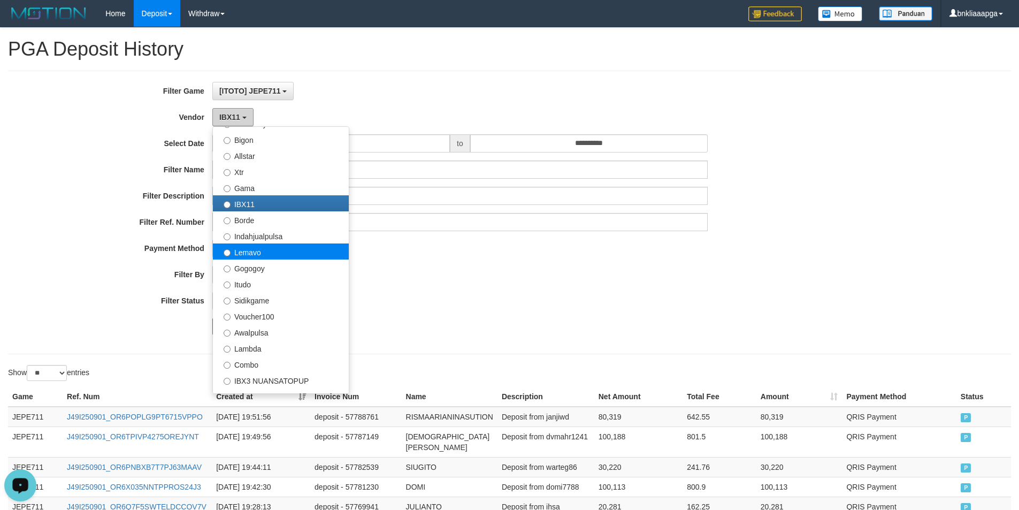
scroll to position [137, 0]
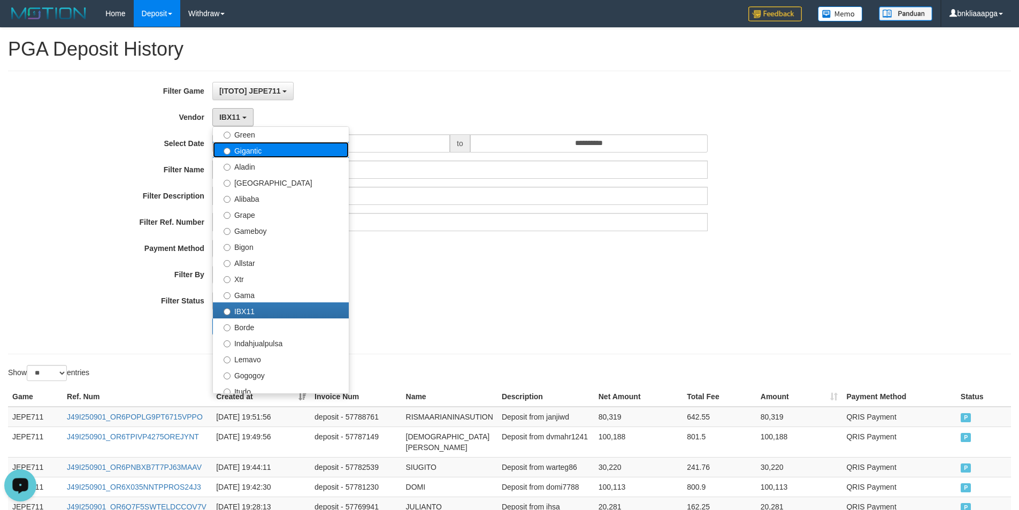
click at [268, 156] on label "Gigantic" at bounding box center [281, 150] width 136 height 16
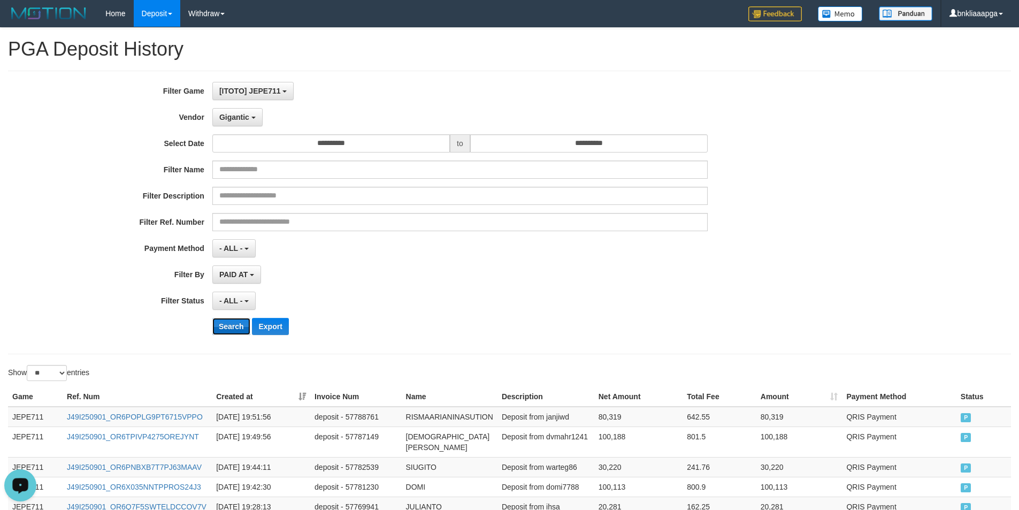
click at [231, 332] on button "Search" at bounding box center [231, 326] width 38 height 17
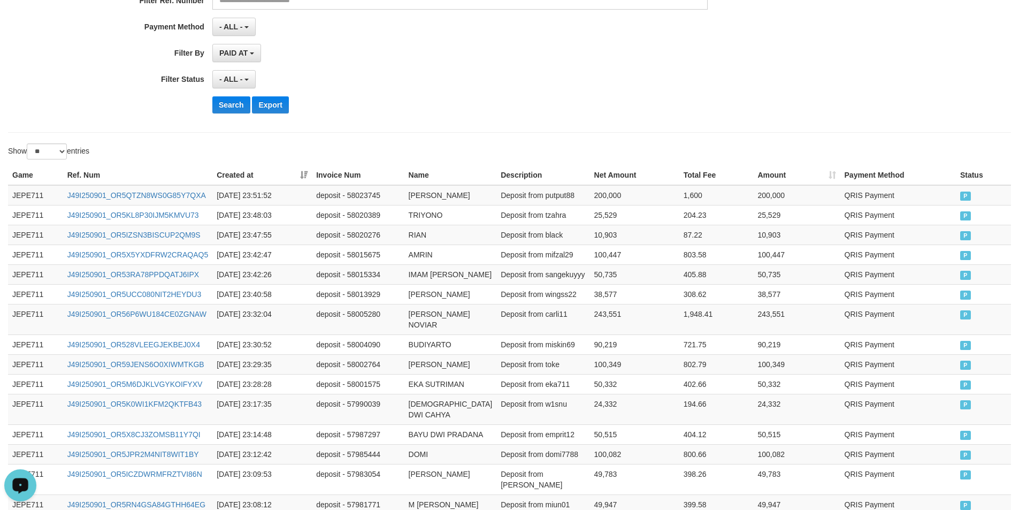
scroll to position [0, 0]
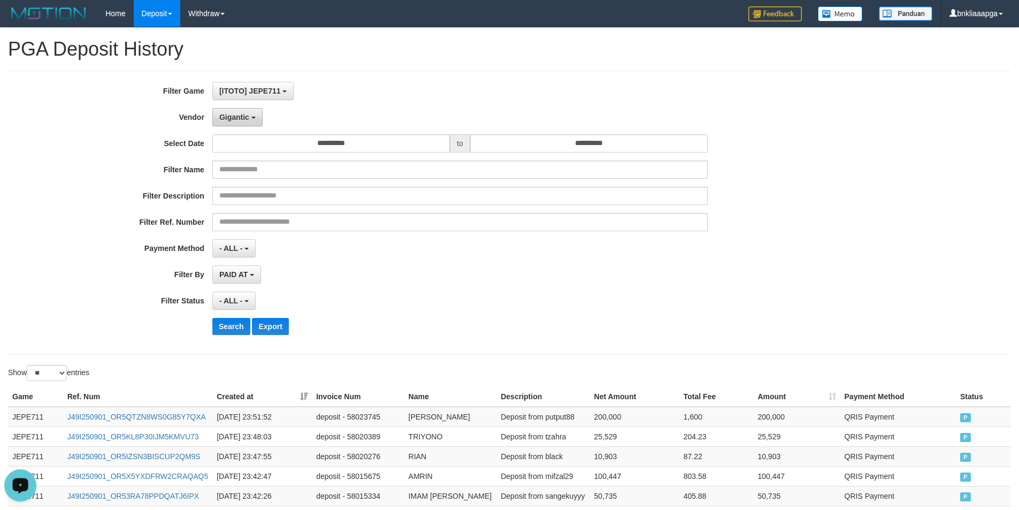
click at [227, 116] on span "Gigantic" at bounding box center [234, 117] width 30 height 9
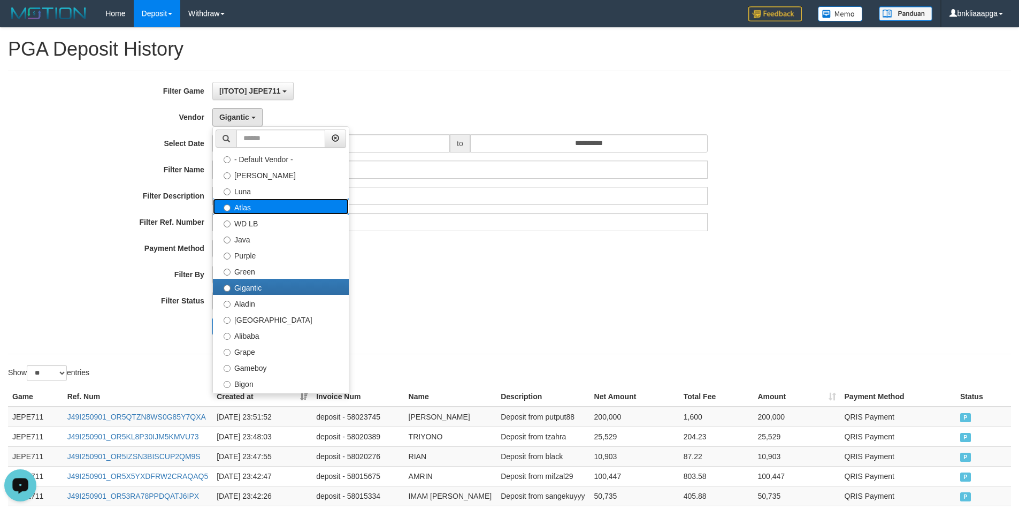
click at [287, 209] on label "Atlas" at bounding box center [281, 207] width 136 height 16
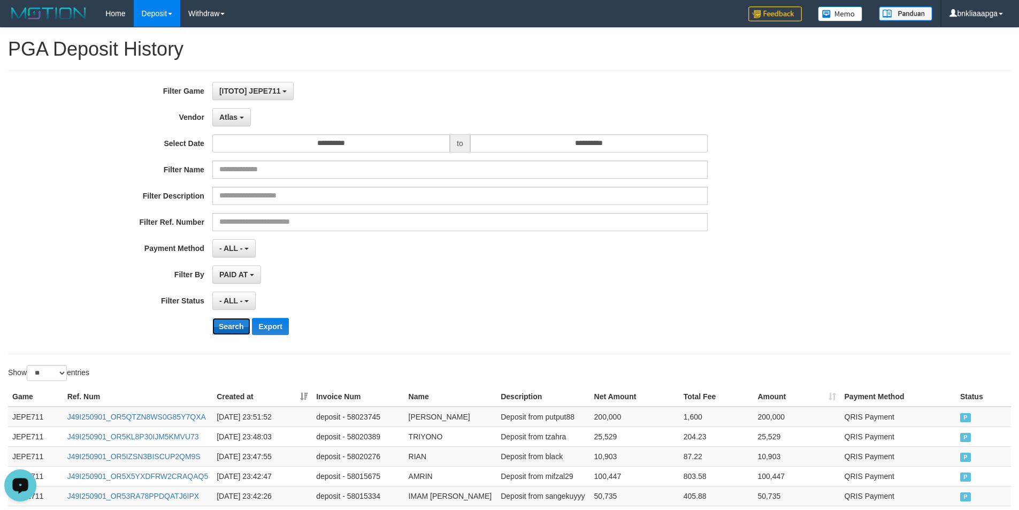
click at [227, 322] on button "Search" at bounding box center [231, 326] width 38 height 17
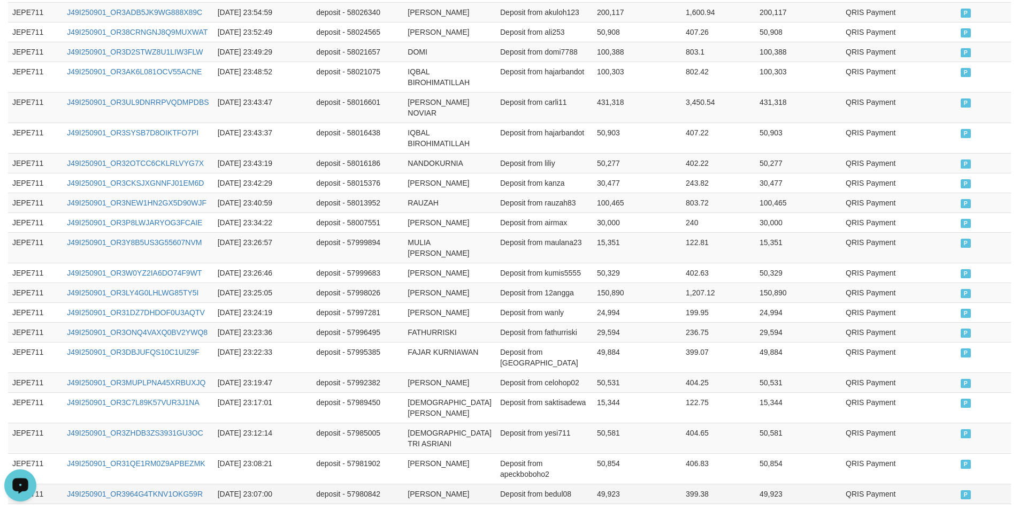
scroll to position [690, 0]
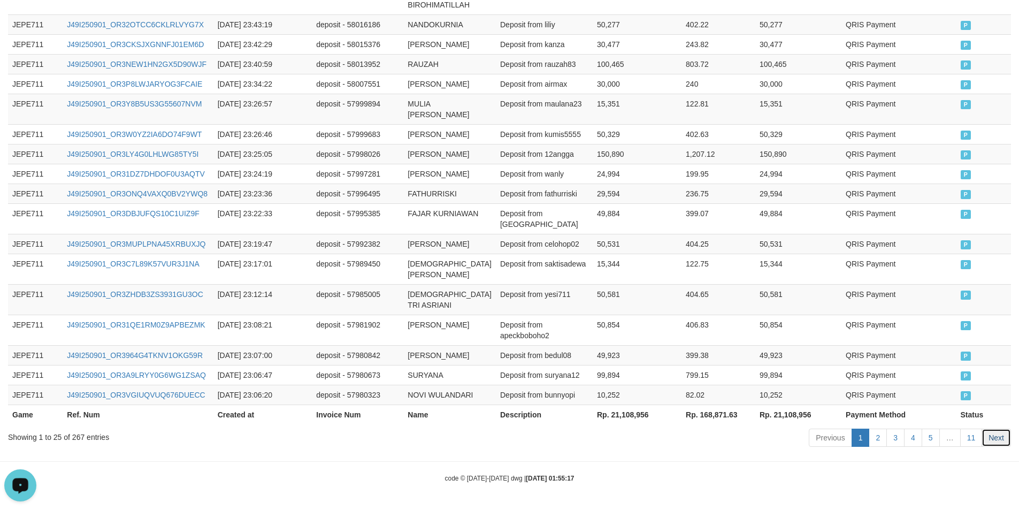
click at [982, 439] on link "Next" at bounding box center [996, 438] width 29 height 18
click at [976, 438] on link "11" at bounding box center [971, 438] width 22 height 18
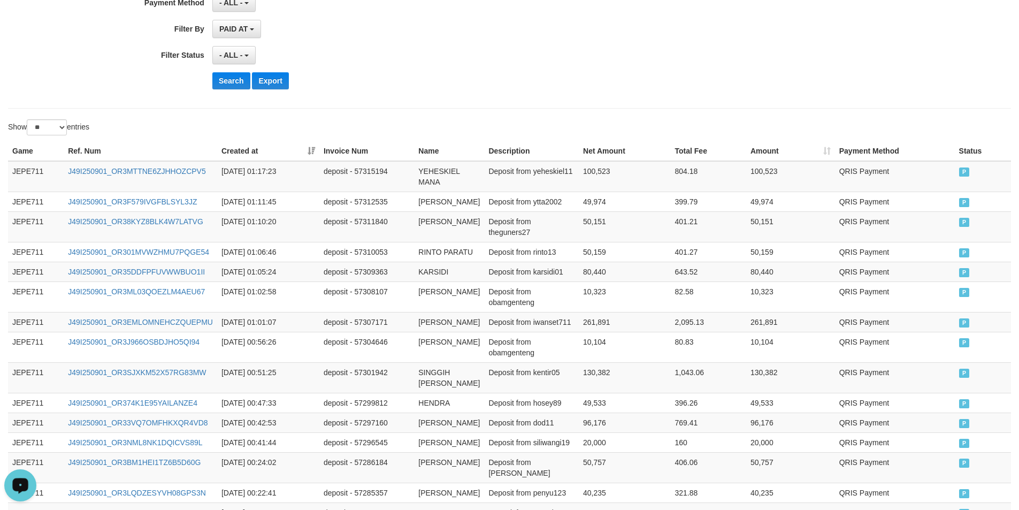
scroll to position [0, 0]
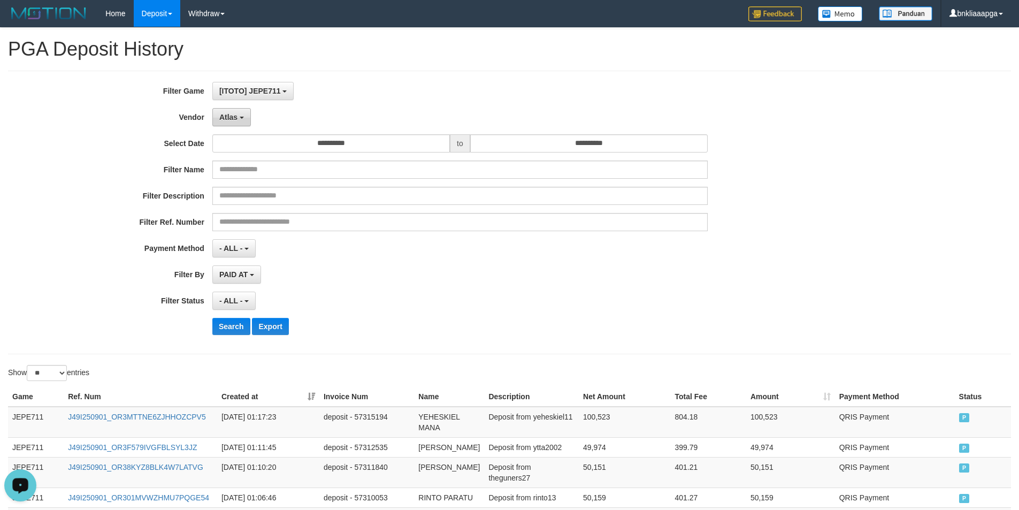
click at [237, 117] on span "Atlas" at bounding box center [228, 117] width 18 height 9
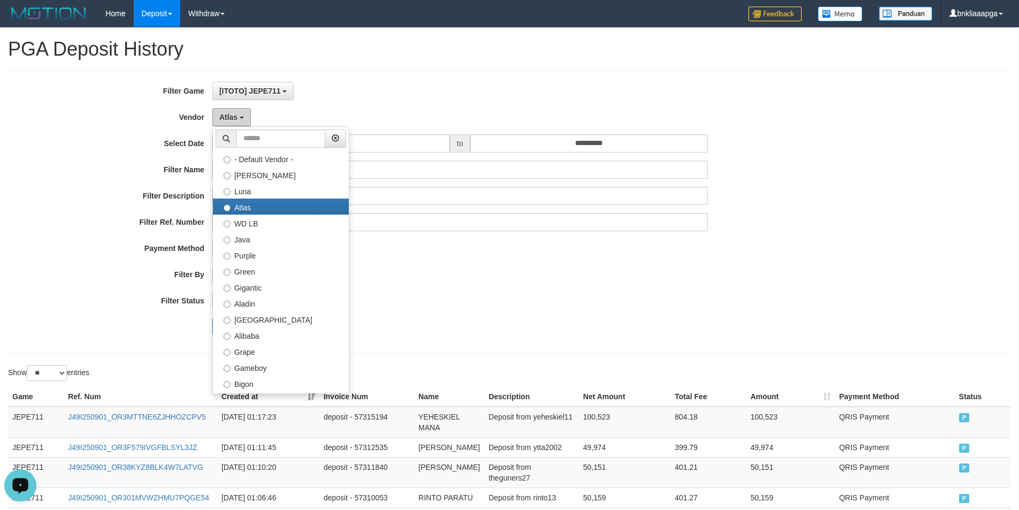
click at [219, 116] on span "Atlas" at bounding box center [228, 117] width 18 height 9
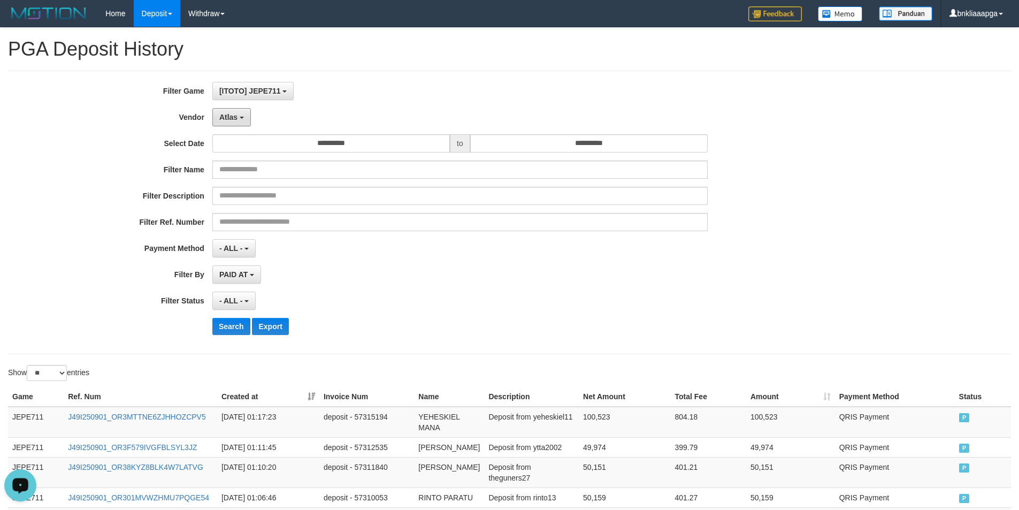
scroll to position [531, 0]
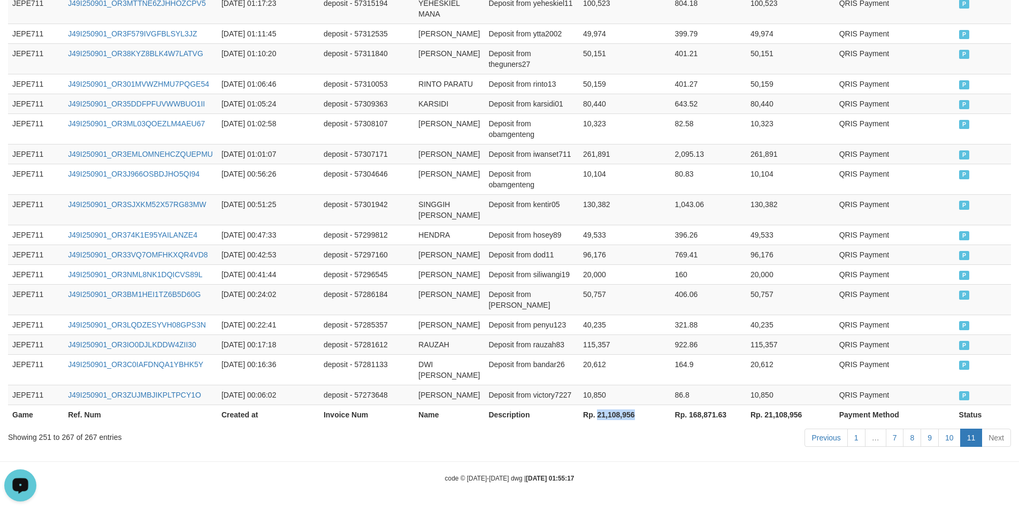
drag, startPoint x: 627, startPoint y: 415, endPoint x: 589, endPoint y: 418, distance: 38.2
click at [589, 418] on th "Rp. 21,108,956" at bounding box center [624, 415] width 91 height 20
copy th "21,108,956"
click at [564, 284] on td "Deposit from tatsumi" at bounding box center [531, 299] width 95 height 30
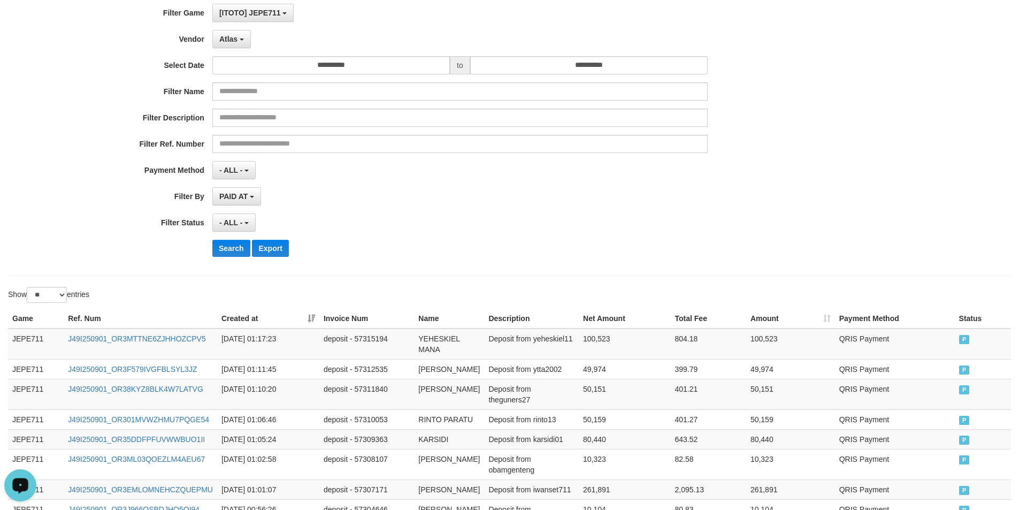
scroll to position [0, 0]
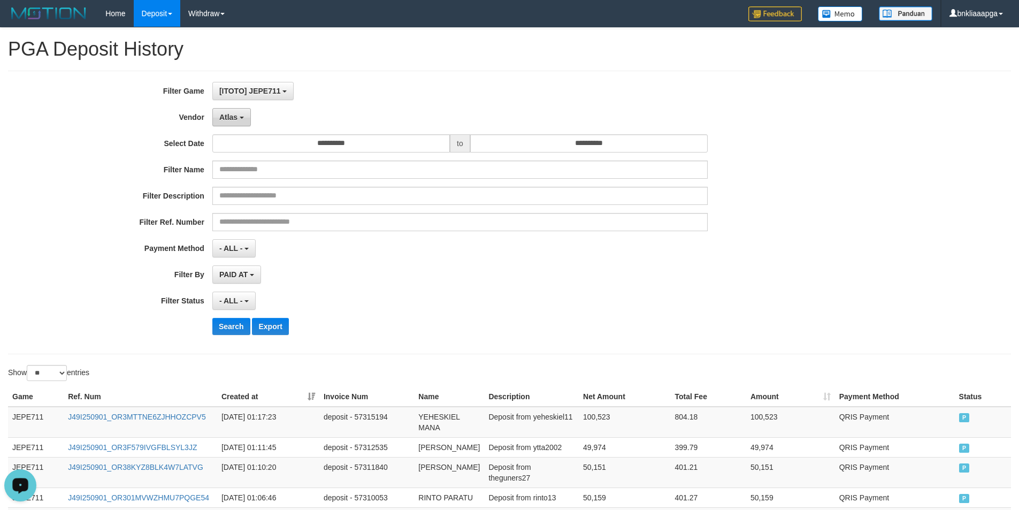
click at [228, 118] on span "Atlas" at bounding box center [228, 117] width 18 height 9
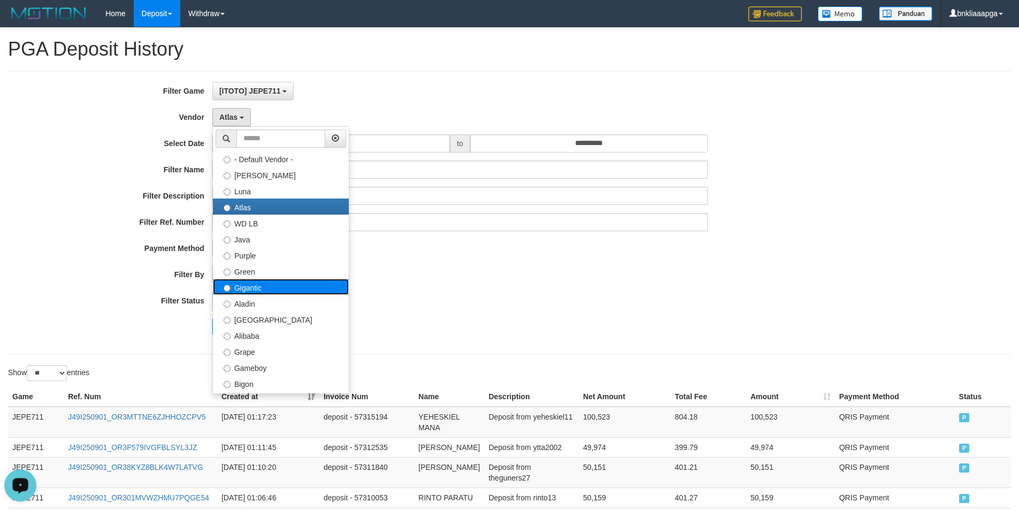
click at [270, 289] on label "Gigantic" at bounding box center [281, 287] width 136 height 16
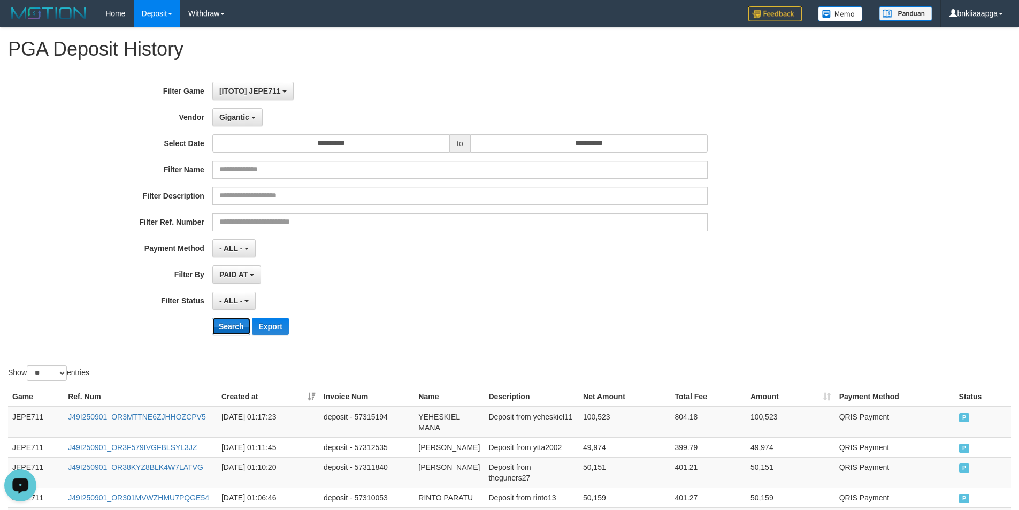
click at [232, 327] on button "Search" at bounding box center [231, 326] width 38 height 17
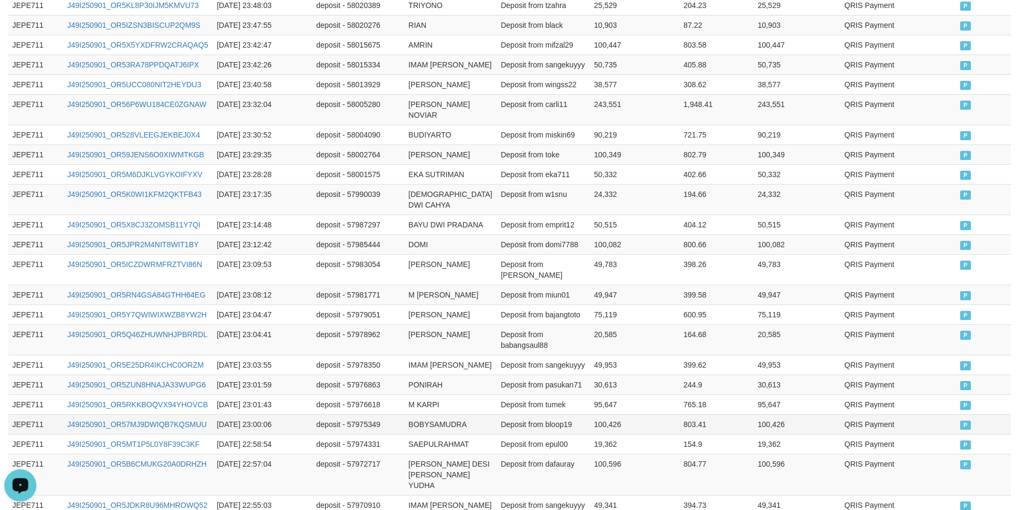
scroll to position [636, 0]
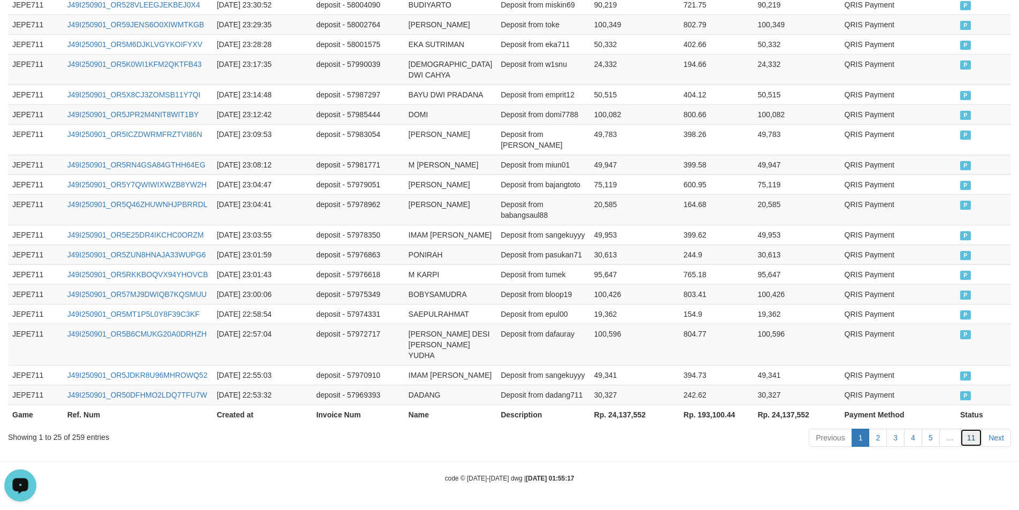
click at [973, 439] on link "11" at bounding box center [971, 438] width 22 height 18
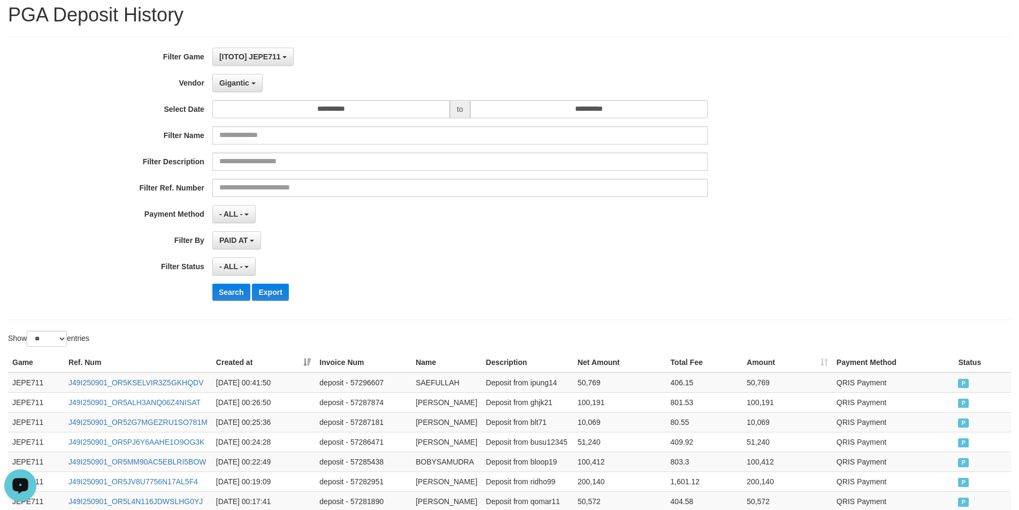
scroll to position [0, 0]
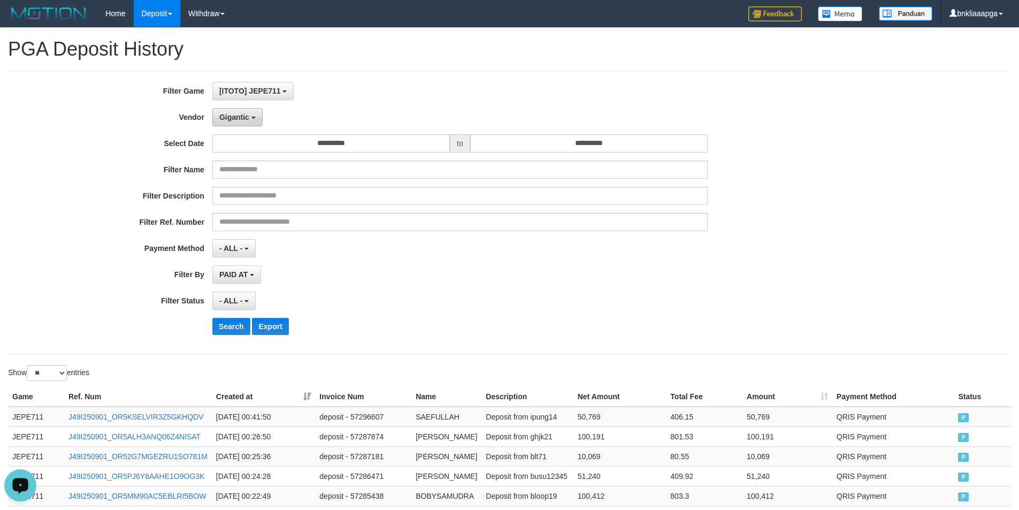
click at [248, 118] on span "Gigantic" at bounding box center [234, 117] width 30 height 9
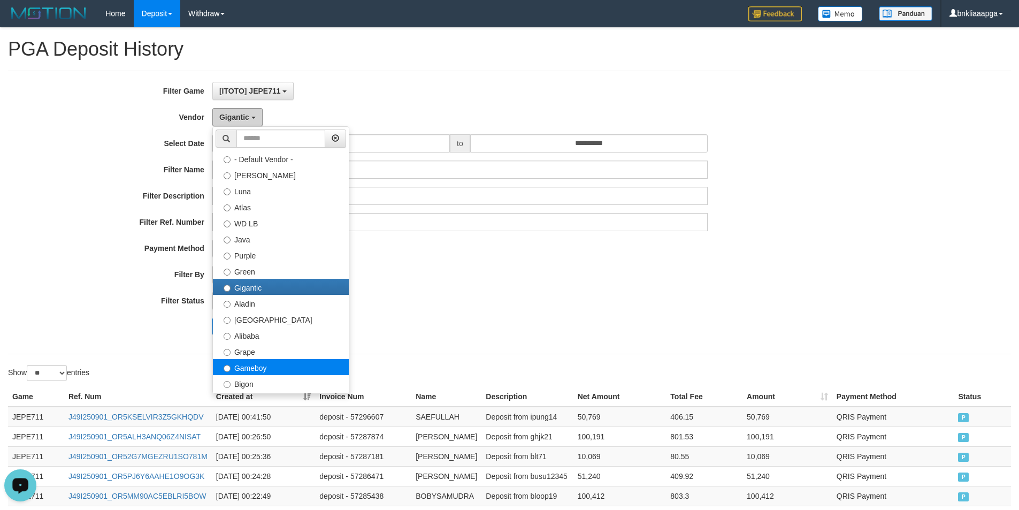
scroll to position [107, 0]
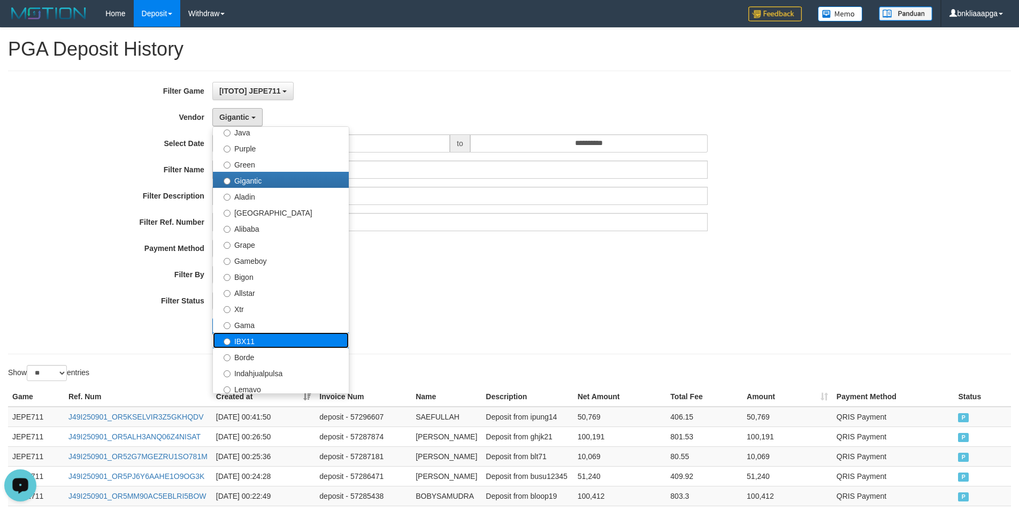
click at [247, 342] on label "IBX11" at bounding box center [281, 340] width 136 height 16
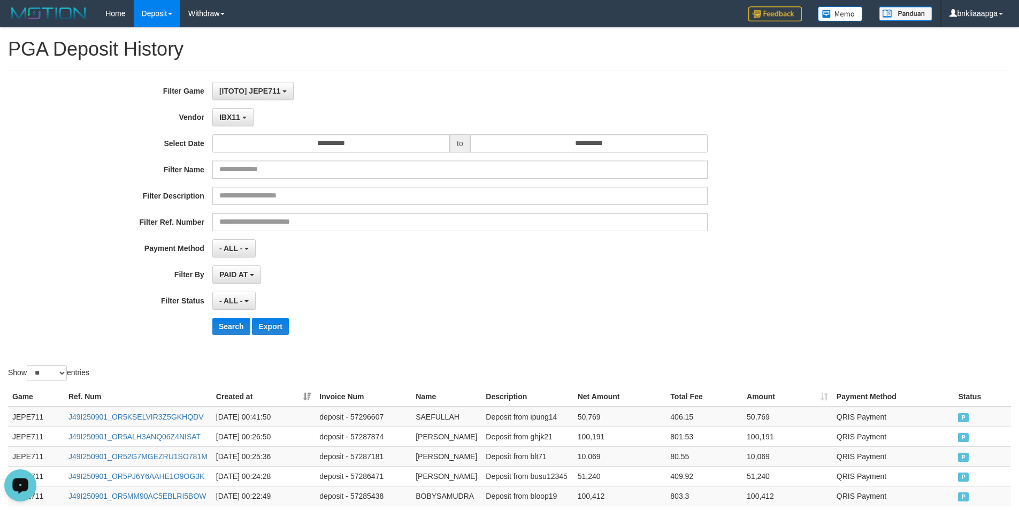
click at [227, 313] on div "**********" at bounding box center [425, 212] width 850 height 261
click at [227, 323] on button "Search" at bounding box center [231, 326] width 38 height 17
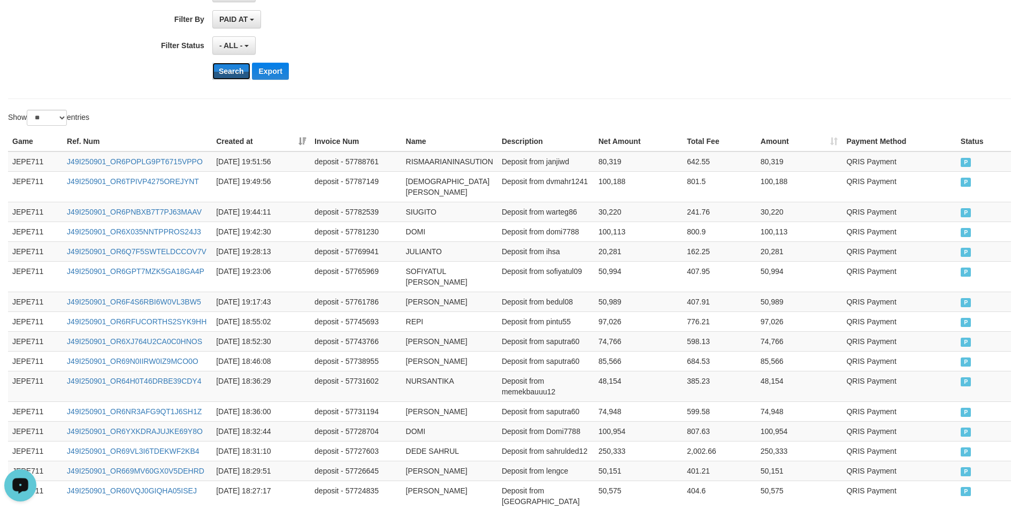
scroll to position [561, 0]
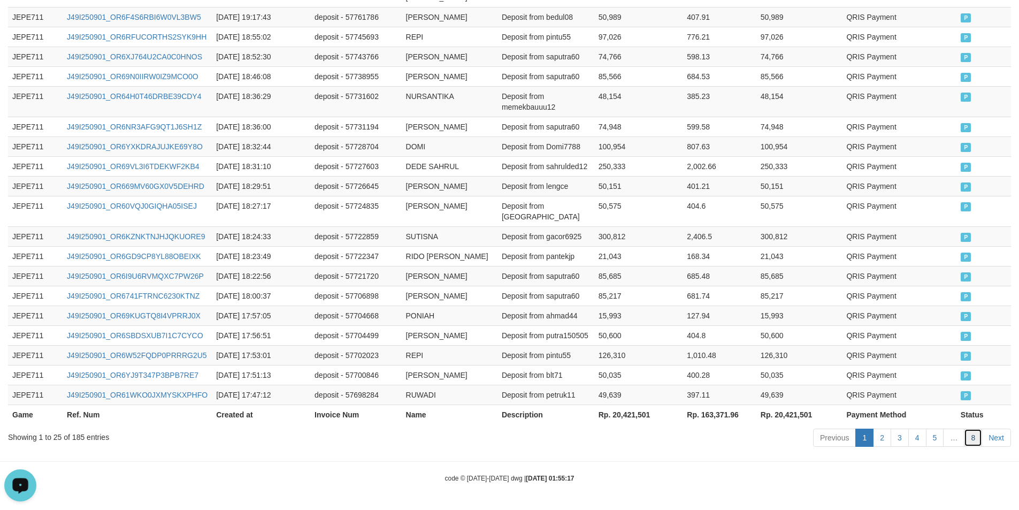
click at [976, 441] on link "8" at bounding box center [973, 438] width 18 height 18
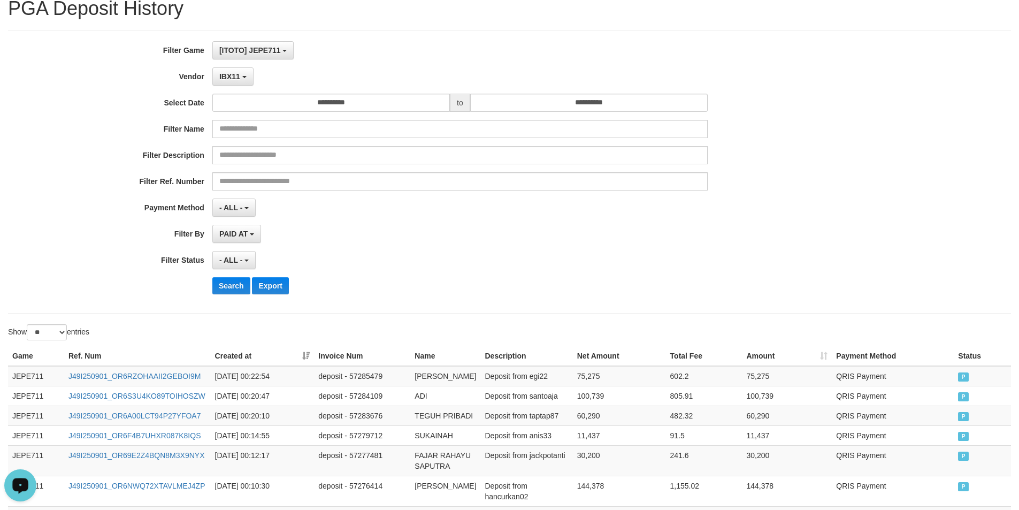
scroll to position [0, 0]
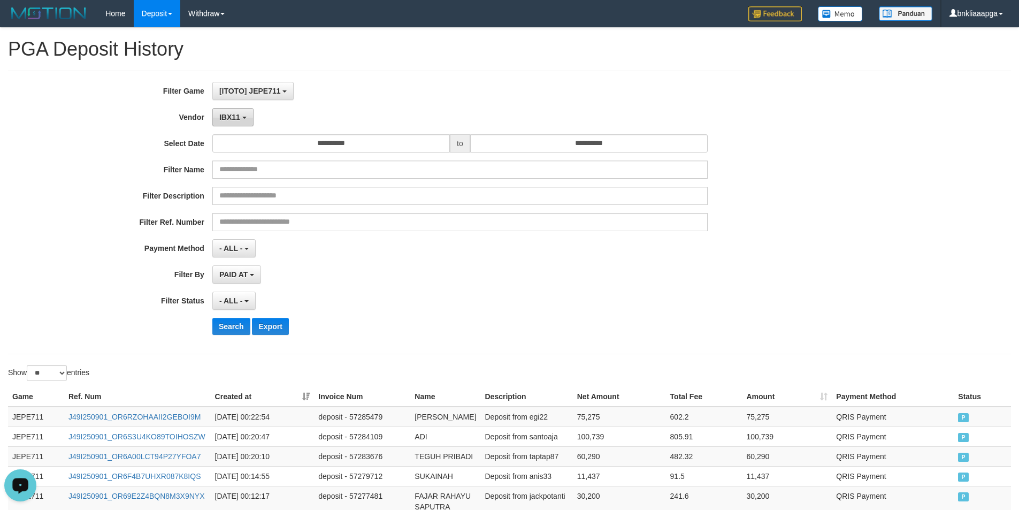
click at [245, 119] on button "IBX11" at bounding box center [232, 117] width 41 height 18
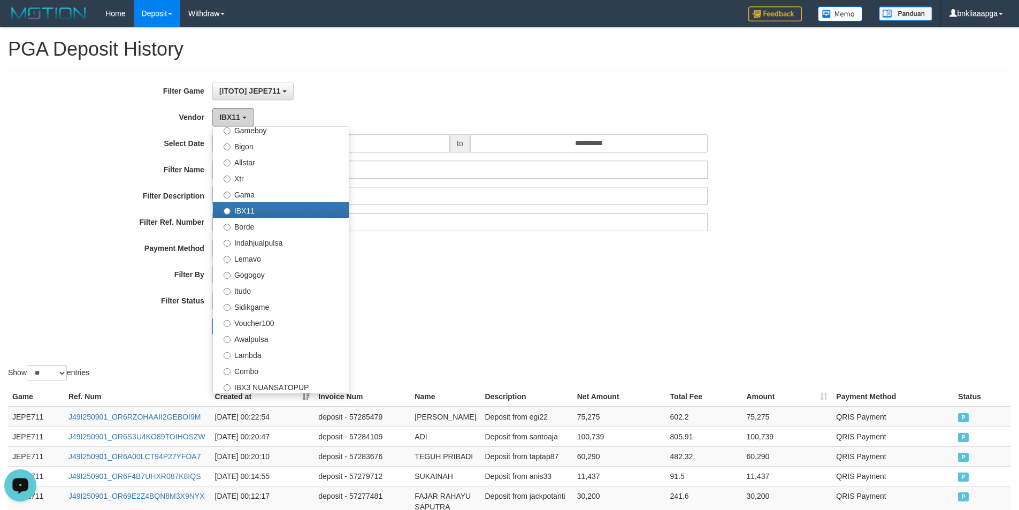
scroll to position [321, 0]
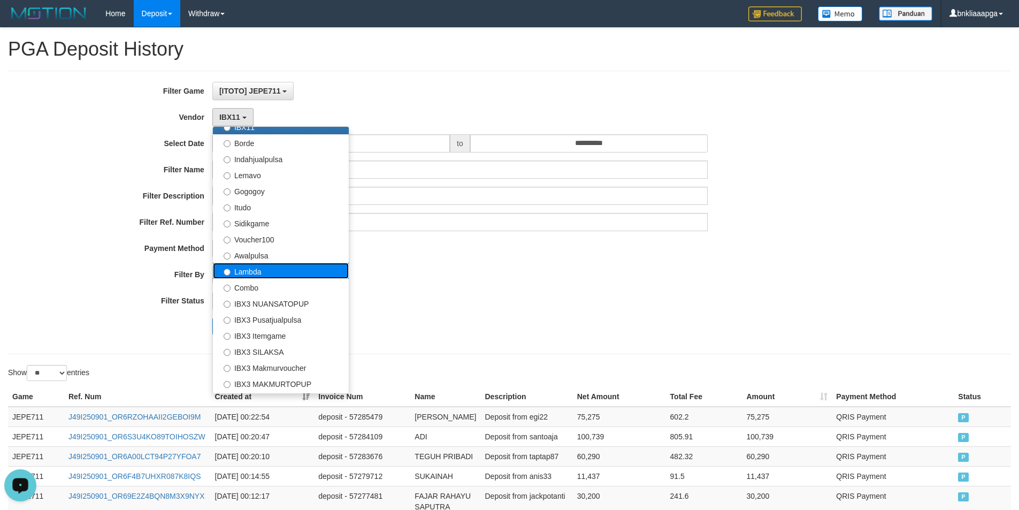
click at [268, 269] on label "Lambda" at bounding box center [281, 271] width 136 height 16
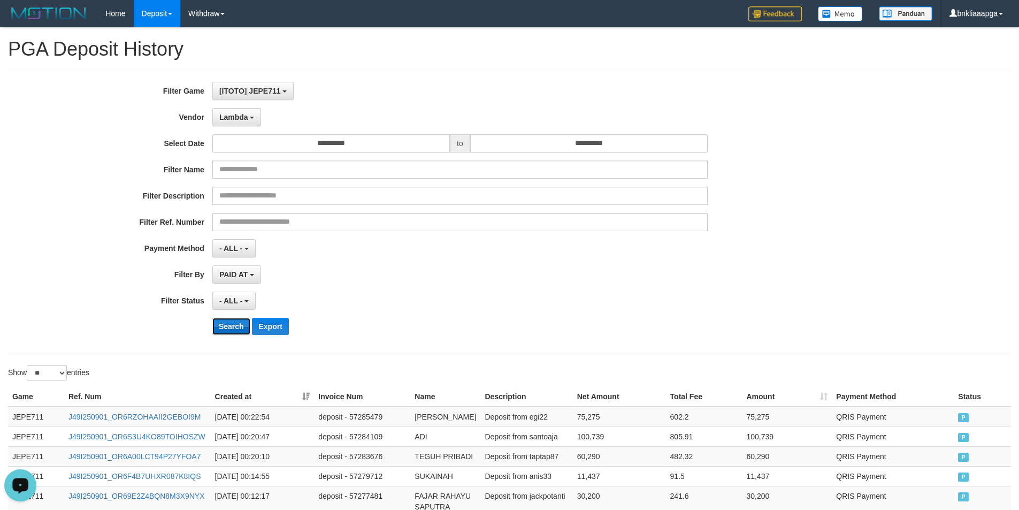
click at [222, 326] on button "Search" at bounding box center [231, 326] width 38 height 17
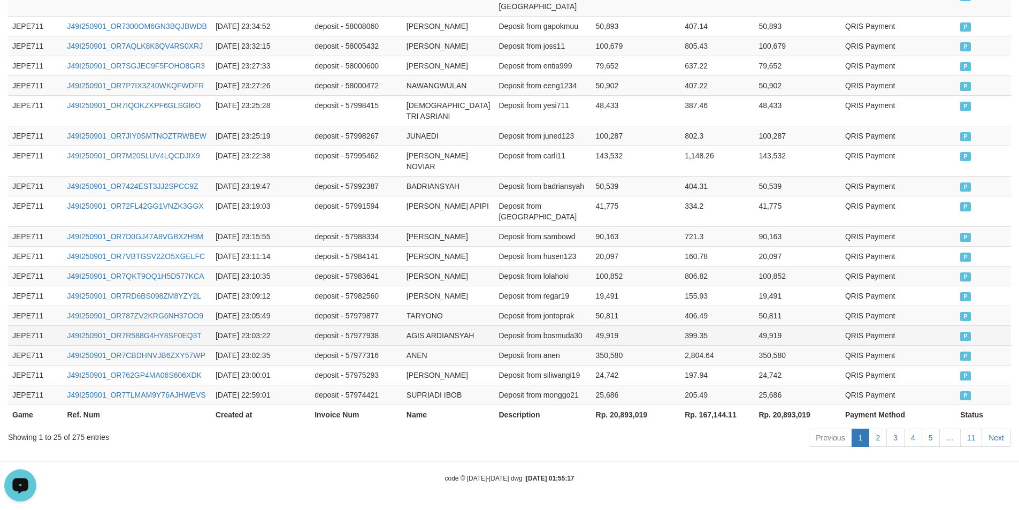
scroll to position [668, 0]
click at [979, 441] on link "11" at bounding box center [971, 438] width 22 height 18
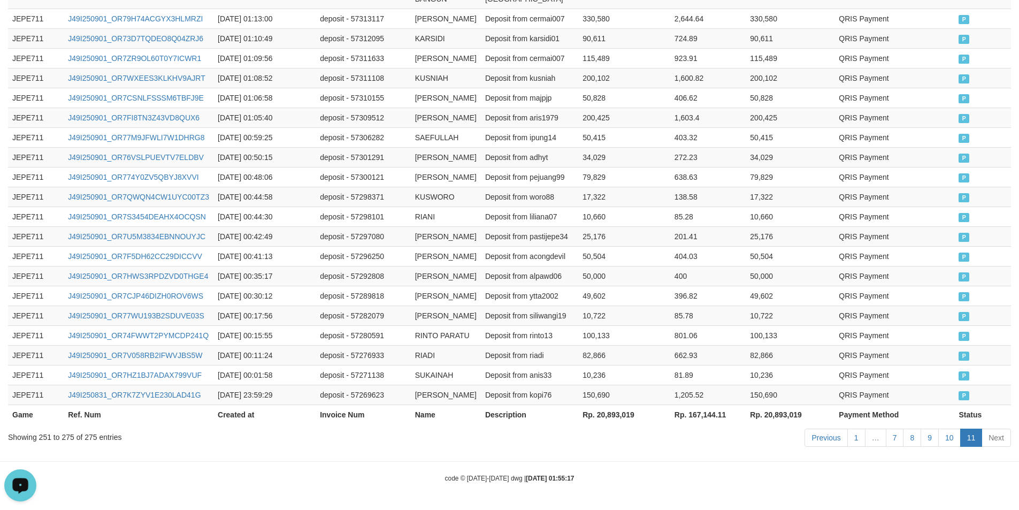
click at [976, 441] on link "11" at bounding box center [971, 438] width 22 height 18
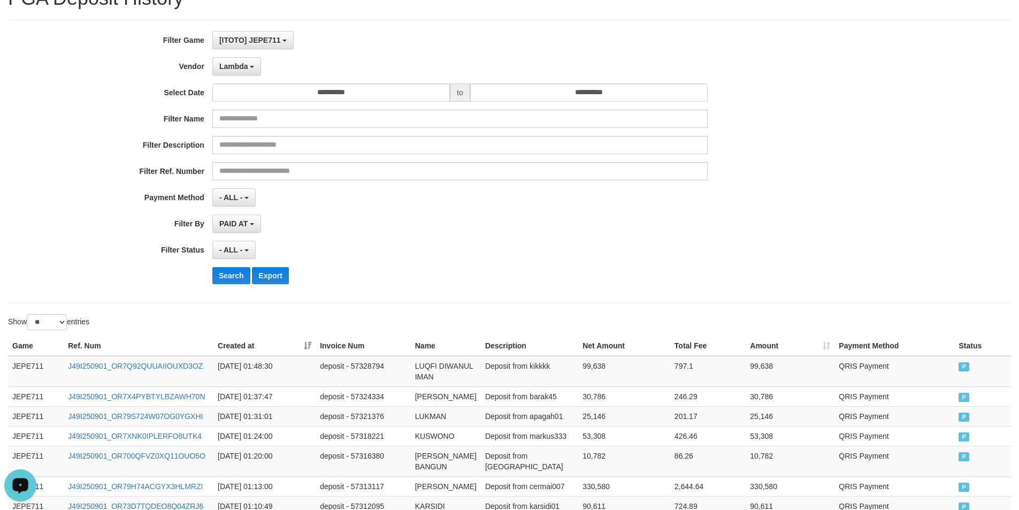
scroll to position [0, 0]
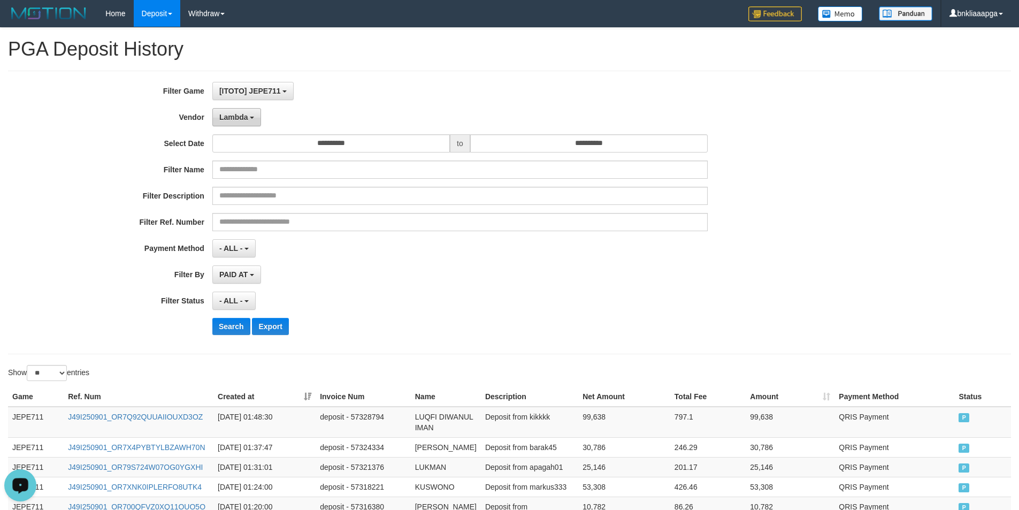
click at [236, 120] on span "Lambda" at bounding box center [233, 117] width 29 height 9
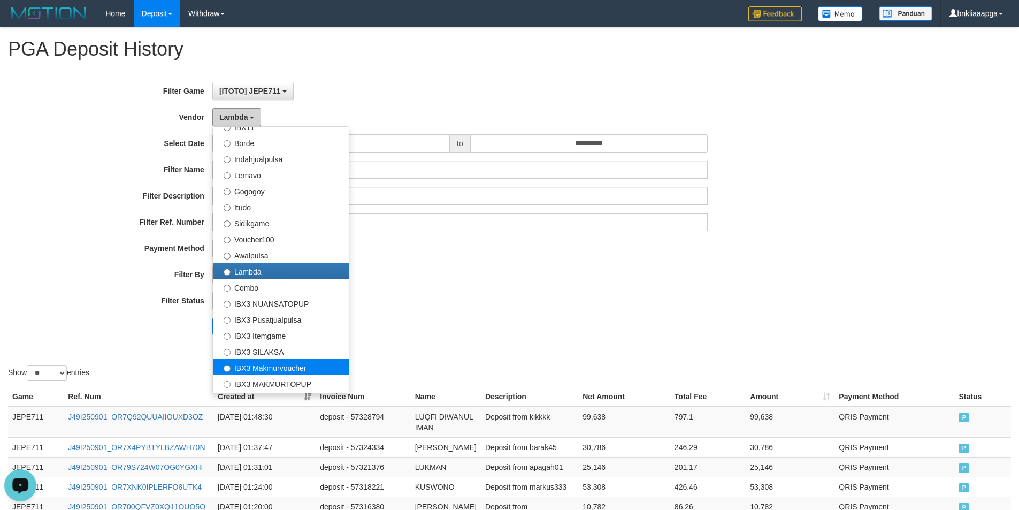
scroll to position [351, 0]
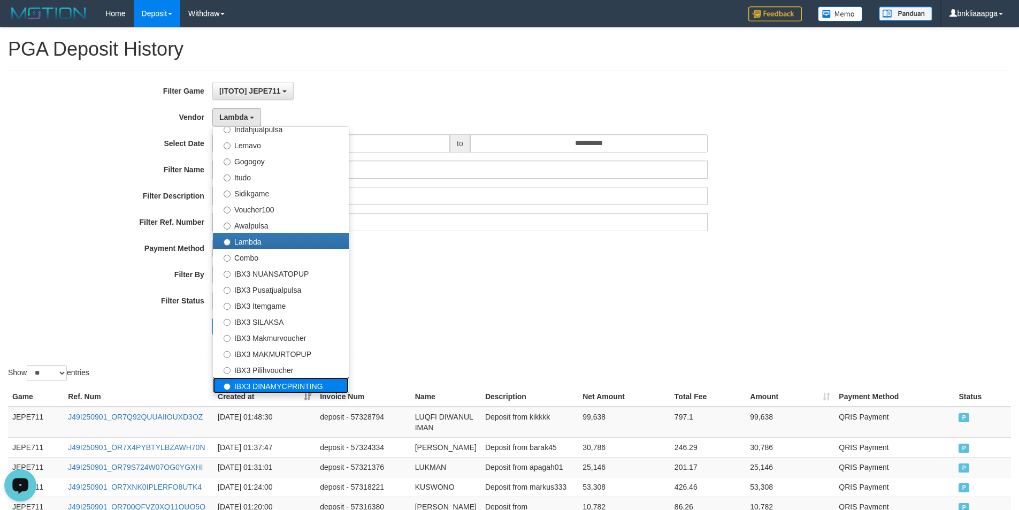
click at [274, 385] on label "IBX3 DINAMYCPRINTING" at bounding box center [281, 385] width 136 height 16
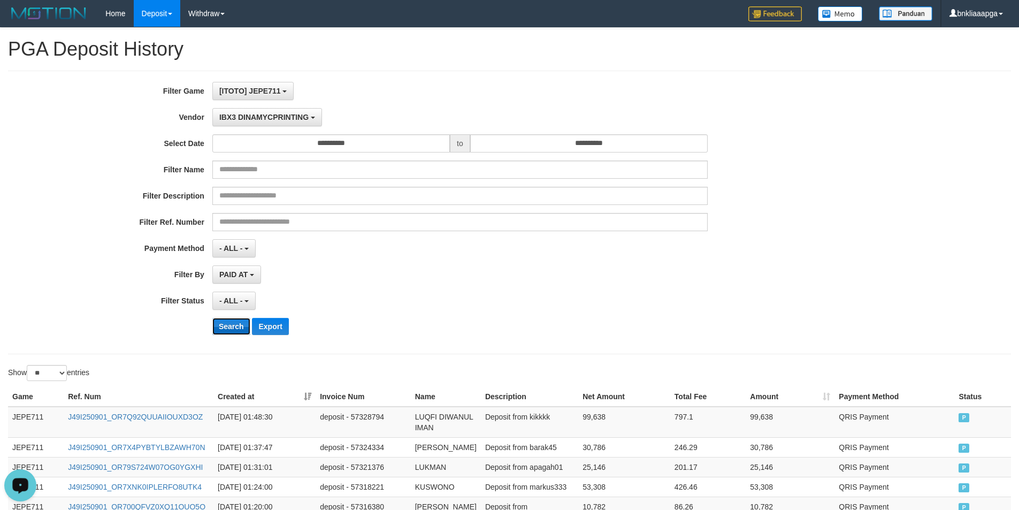
click at [228, 323] on button "Search" at bounding box center [231, 326] width 38 height 17
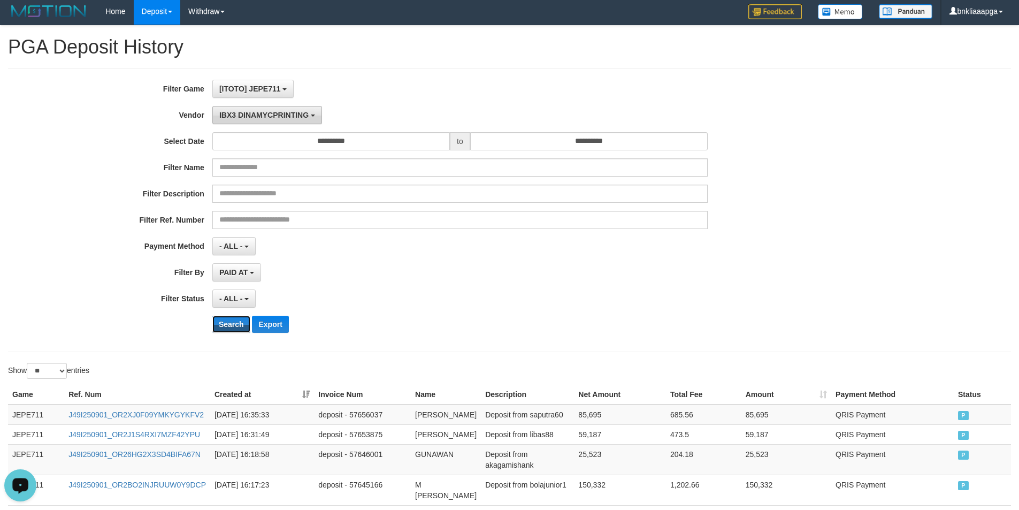
scroll to position [0, 0]
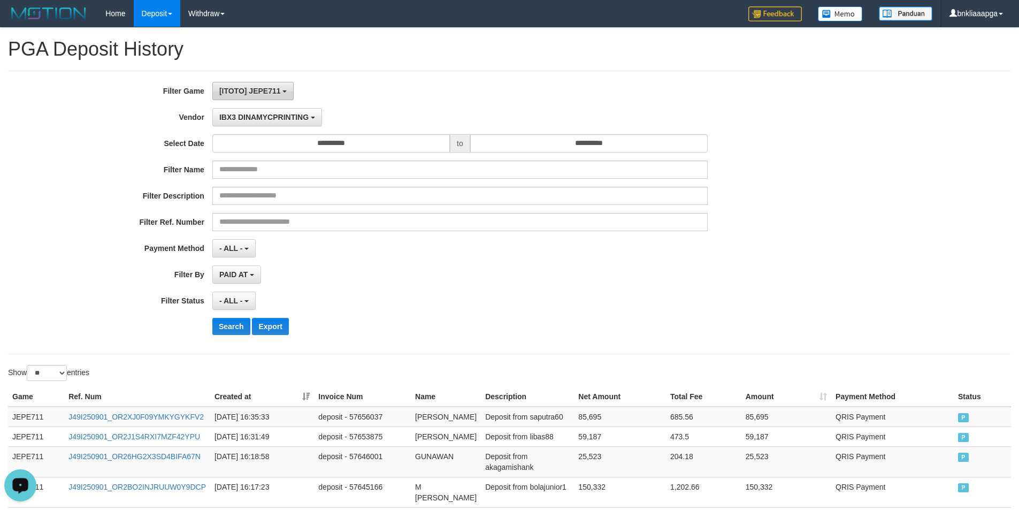
click at [243, 96] on button "[ITOTO] JEPE711" at bounding box center [253, 91] width 82 height 18
click at [205, 97] on div "**********" at bounding box center [425, 91] width 850 height 18
click at [247, 118] on span "IBX3 DINAMYCPRINTING" at bounding box center [263, 117] width 89 height 9
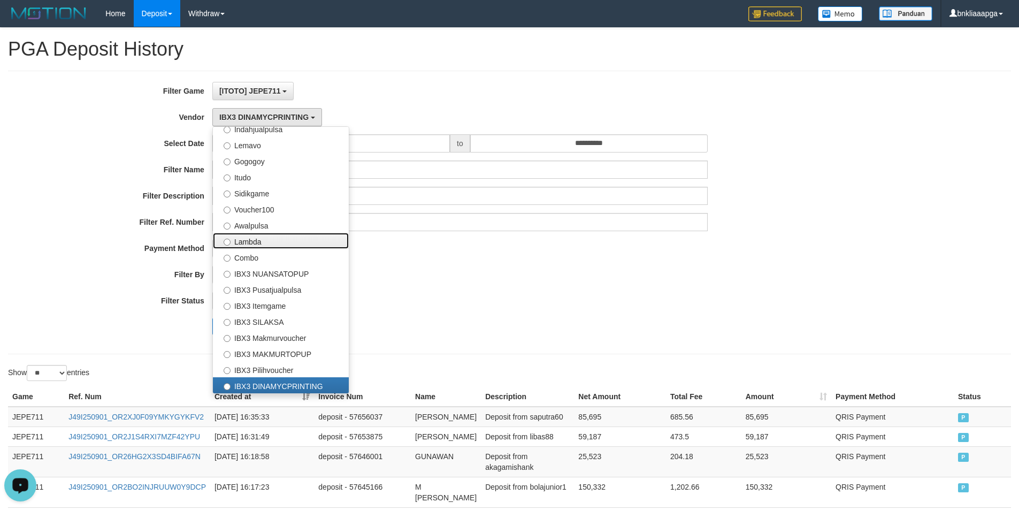
drag, startPoint x: 264, startPoint y: 243, endPoint x: 265, endPoint y: 238, distance: 5.5
click at [266, 238] on label "Lambda" at bounding box center [281, 241] width 136 height 16
select select "**********"
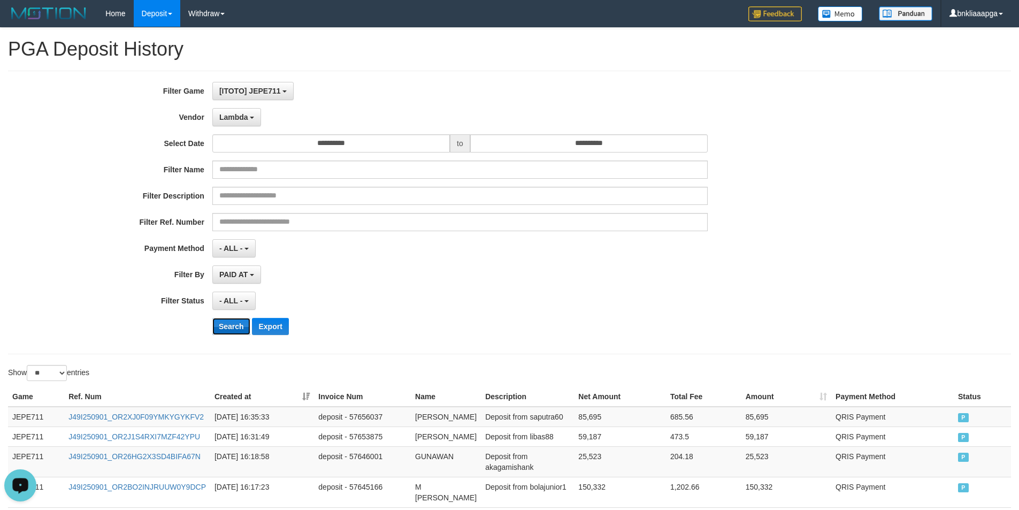
click at [233, 328] on button "Search" at bounding box center [231, 326] width 38 height 17
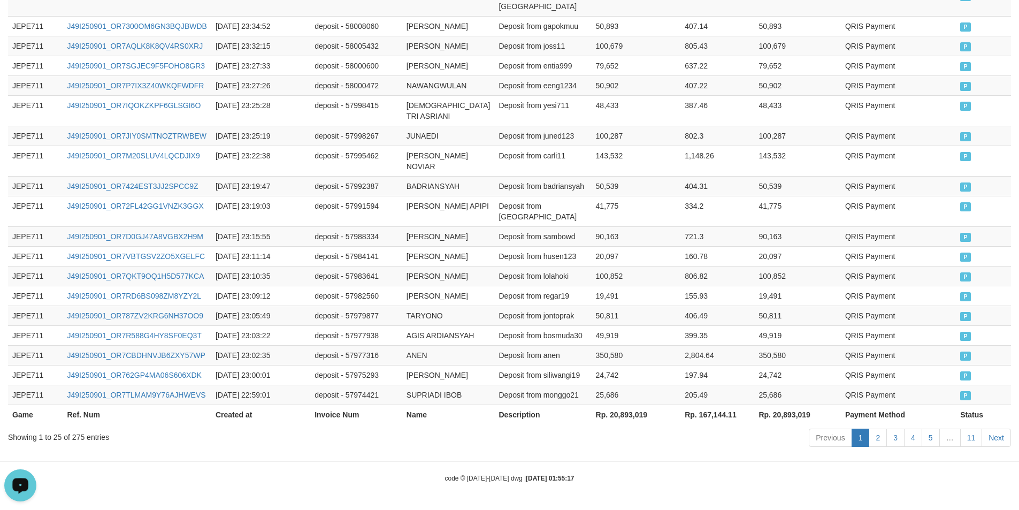
scroll to position [668, 0]
click at [968, 442] on link "11" at bounding box center [971, 438] width 22 height 18
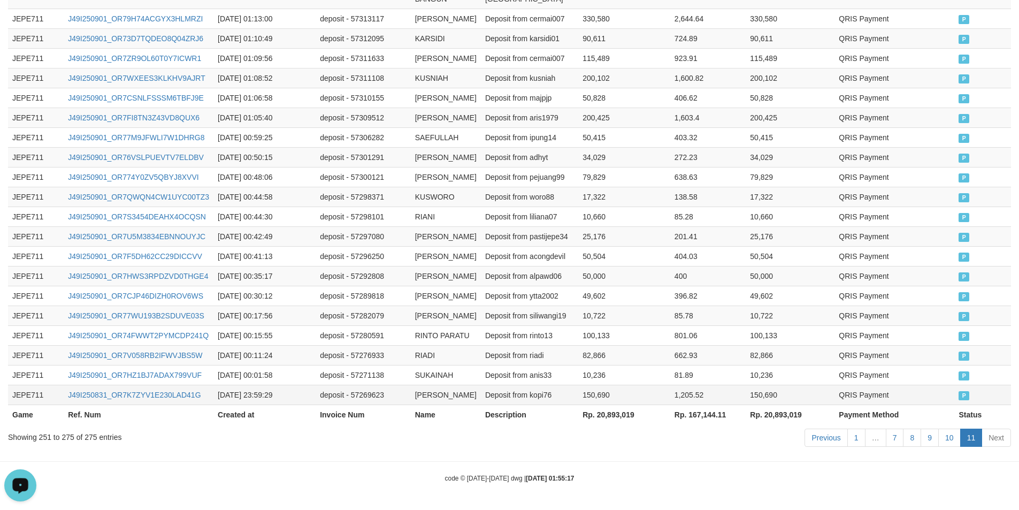
scroll to position [679, 0]
click at [538, 386] on td "Deposit from kopi76" at bounding box center [529, 395] width 97 height 20
copy td "kopi76"
click at [538, 386] on td "Deposit from kopi76" at bounding box center [529, 395] width 97 height 20
click at [586, 391] on td "150,690" at bounding box center [624, 395] width 92 height 20
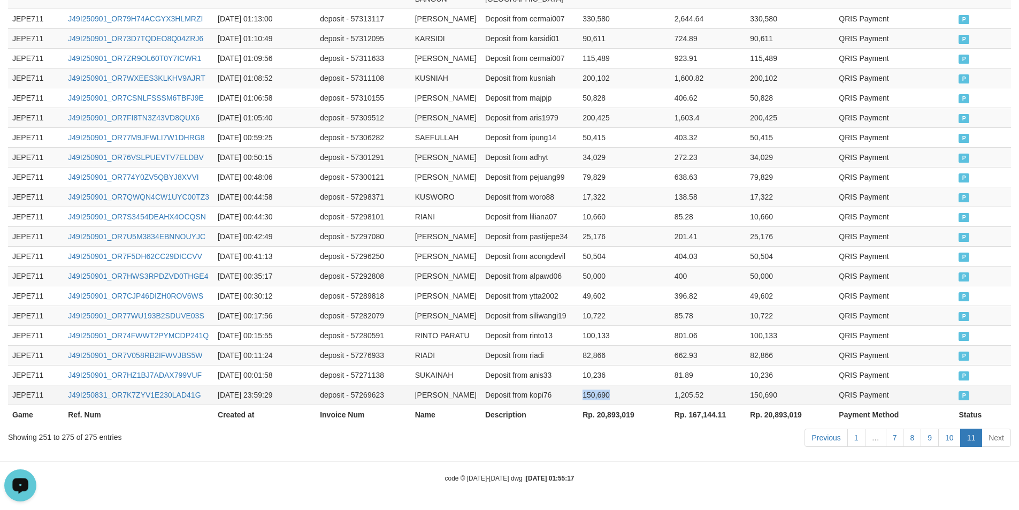
click at [586, 390] on td "150,690" at bounding box center [624, 395] width 92 height 20
click at [585, 389] on td "150,690" at bounding box center [624, 395] width 92 height 20
click at [552, 385] on td "Deposit from kopi76" at bounding box center [529, 395] width 97 height 20
click at [595, 385] on td "150,690" at bounding box center [624, 395] width 92 height 20
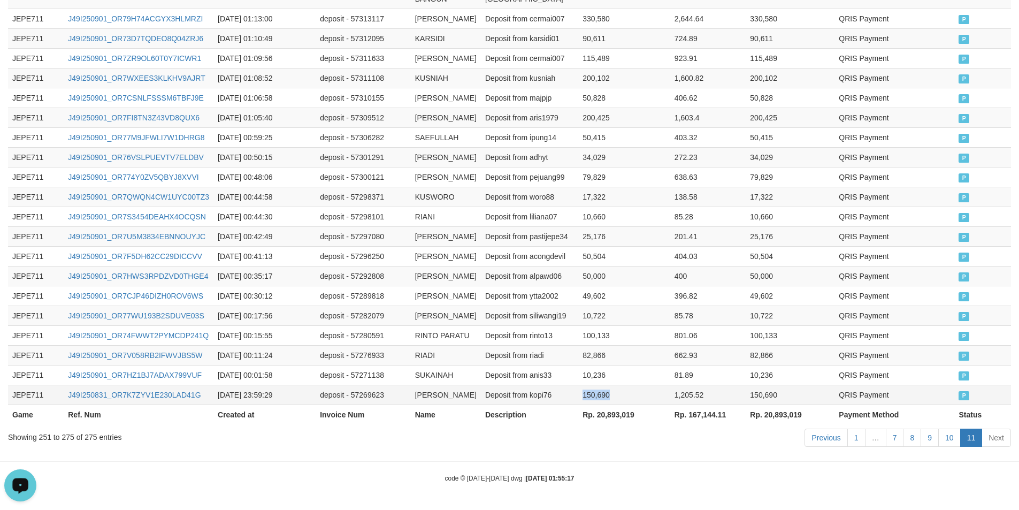
copy td "150,690"
click at [595, 385] on td "150,690" at bounding box center [624, 395] width 92 height 20
